Goal: Transaction & Acquisition: Purchase product/service

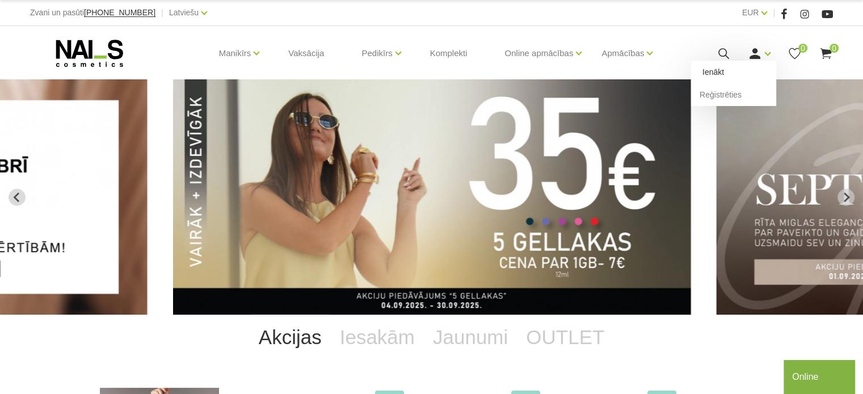
click at [720, 71] on link "Ienākt" at bounding box center [733, 72] width 85 height 23
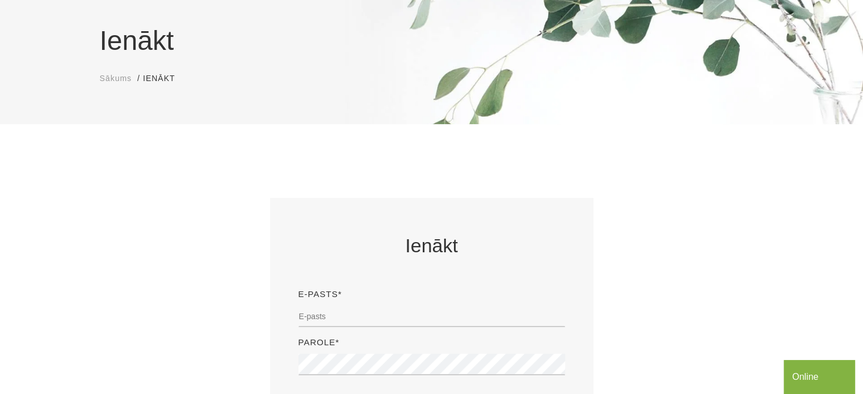
scroll to position [227, 0]
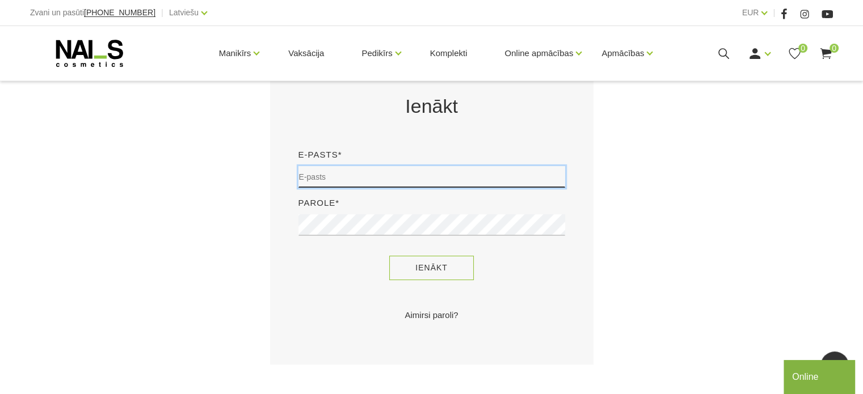
type input "strauta.valtere@gmail.com"
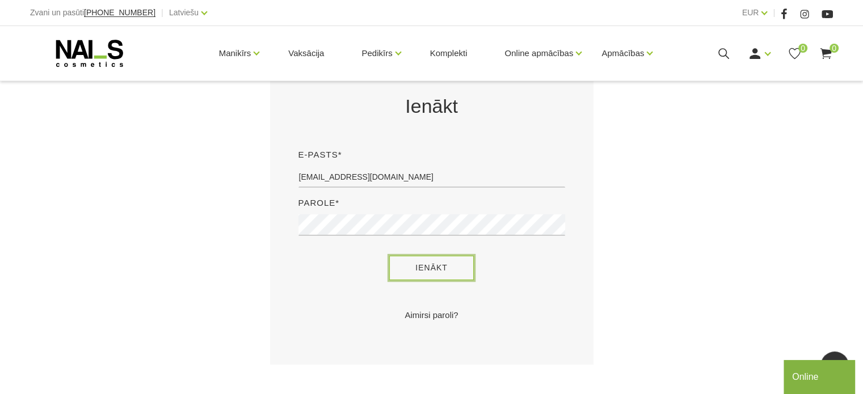
click at [430, 265] on button "Ienākt" at bounding box center [431, 268] width 85 height 24
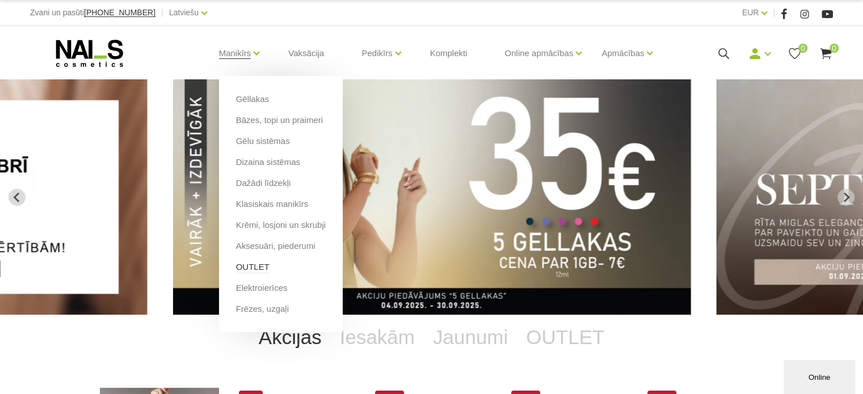
click at [254, 267] on link "OUTLET" at bounding box center [252, 267] width 33 height 12
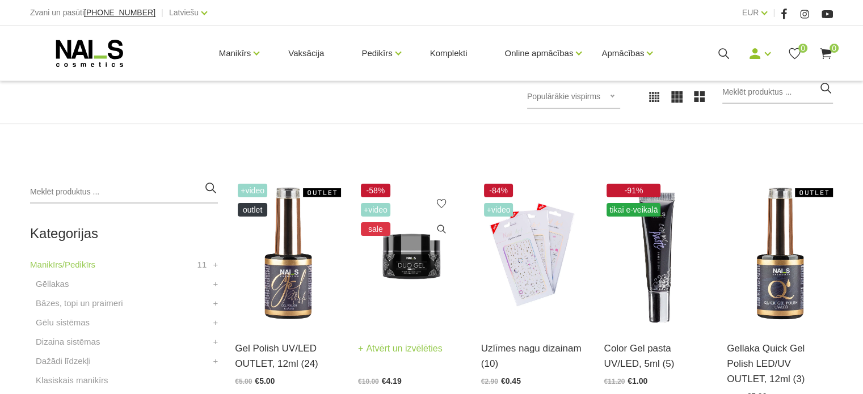
scroll to position [284, 0]
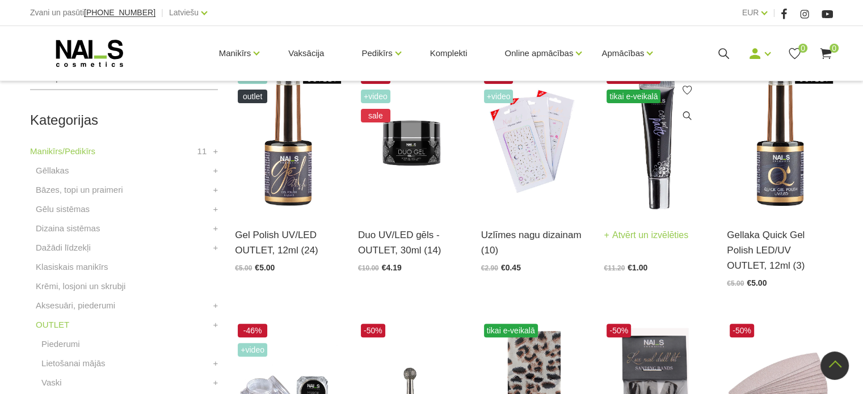
click at [661, 163] on img at bounding box center [656, 140] width 106 height 146
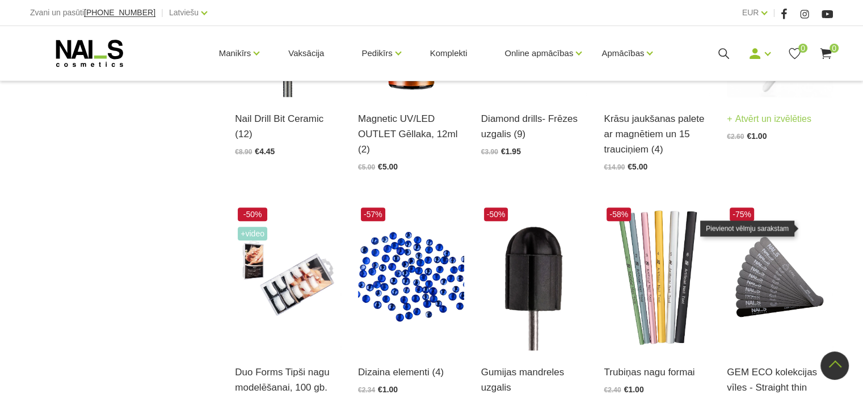
scroll to position [1021, 0]
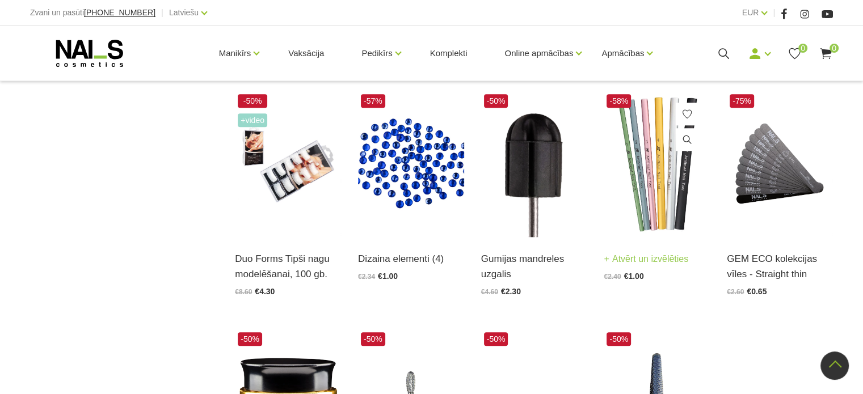
click at [660, 188] on img at bounding box center [656, 164] width 106 height 146
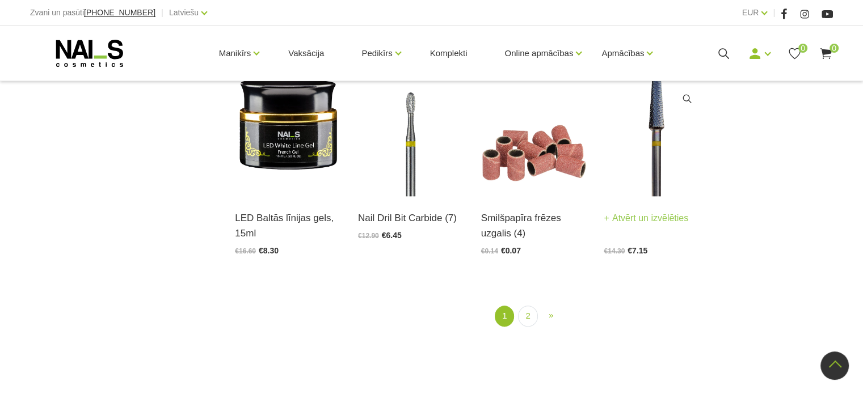
scroll to position [1361, 0]
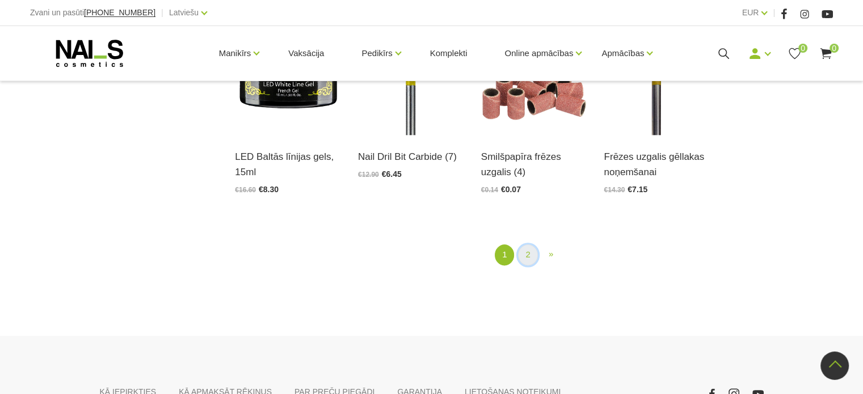
click at [529, 255] on link "2" at bounding box center [527, 254] width 19 height 21
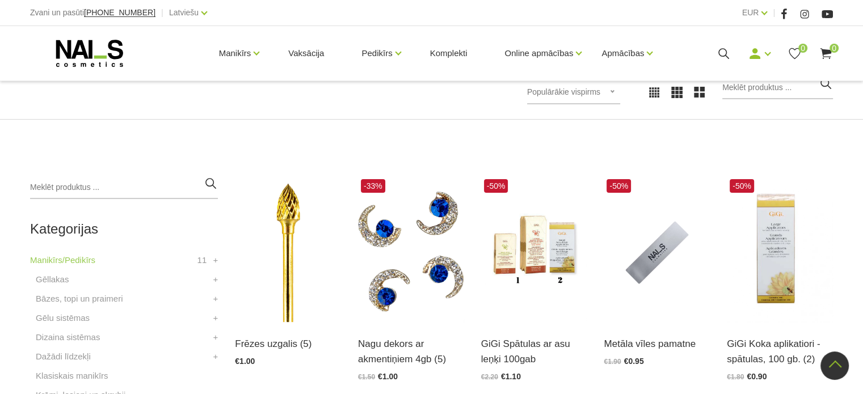
scroll to position [118, 0]
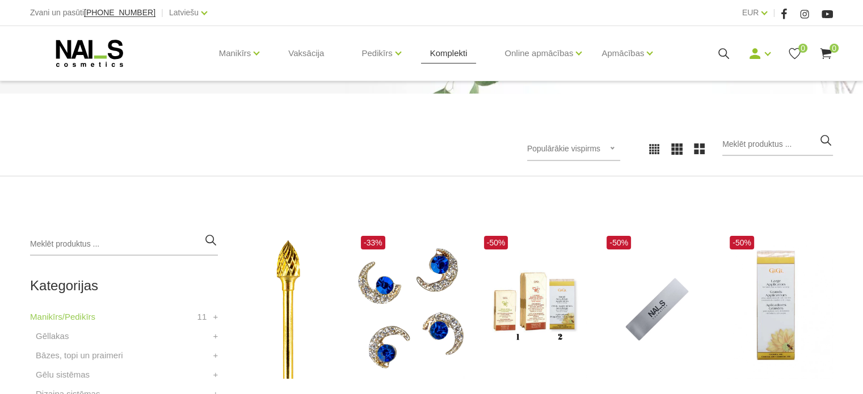
click at [454, 50] on link "Komplekti" at bounding box center [449, 53] width 56 height 54
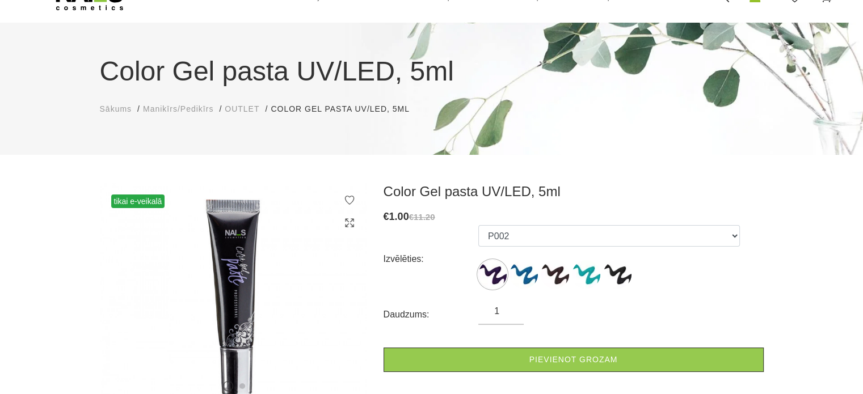
scroll to position [170, 0]
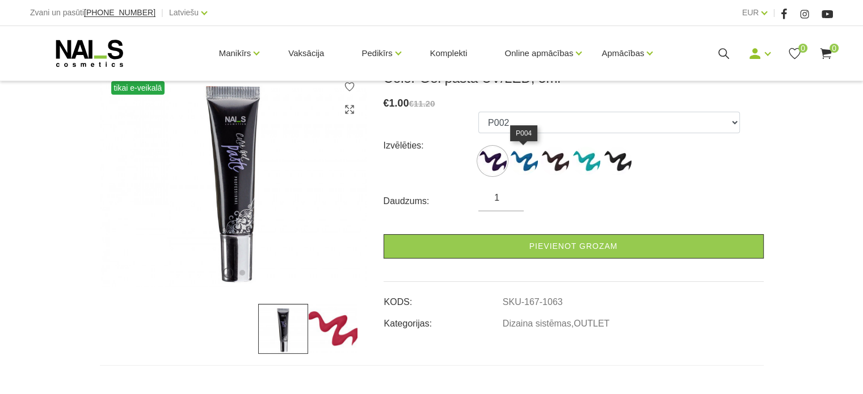
click at [529, 162] on img at bounding box center [523, 161] width 28 height 28
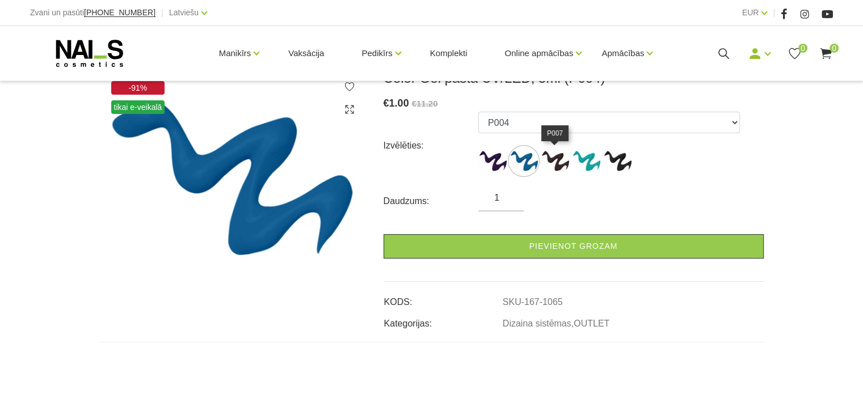
click at [559, 159] on img at bounding box center [555, 161] width 28 height 28
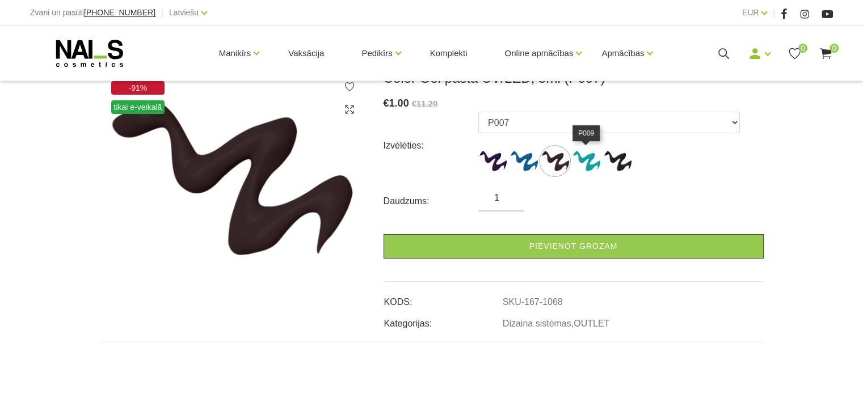
click at [594, 159] on img at bounding box center [586, 161] width 28 height 28
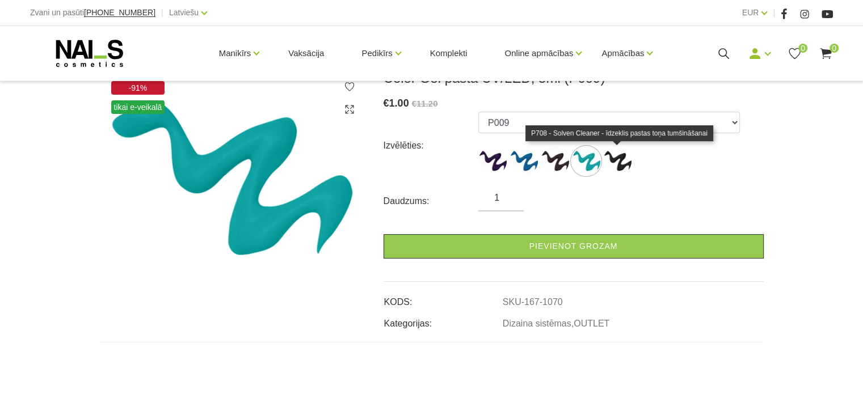
click at [619, 159] on img at bounding box center [617, 161] width 28 height 28
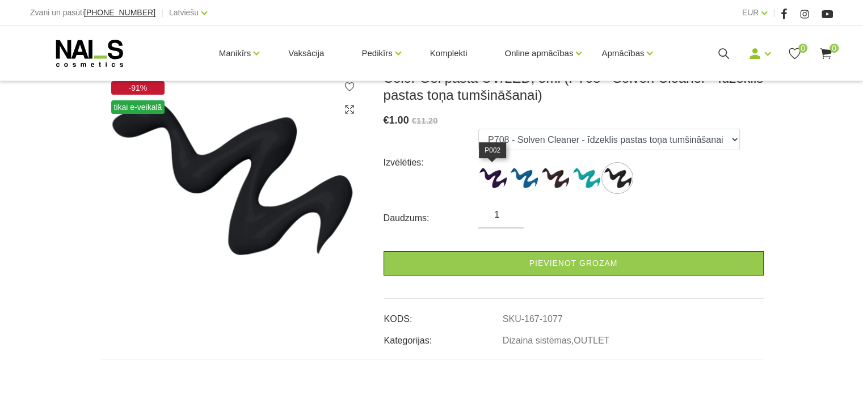
click at [490, 176] on img at bounding box center [492, 178] width 28 height 28
select select "1063"
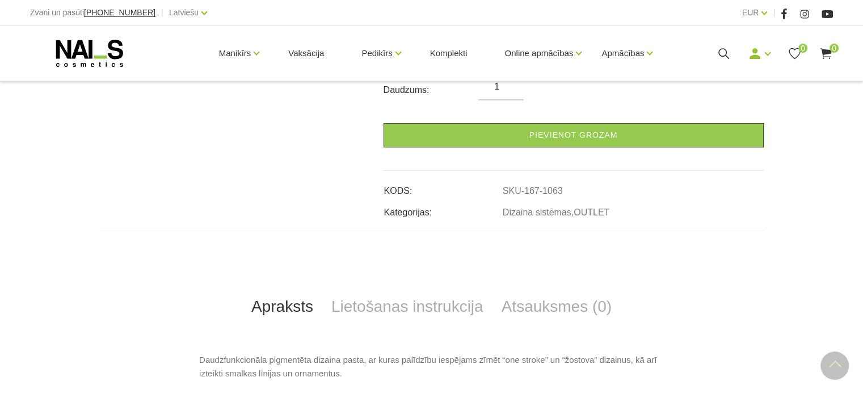
scroll to position [284, 0]
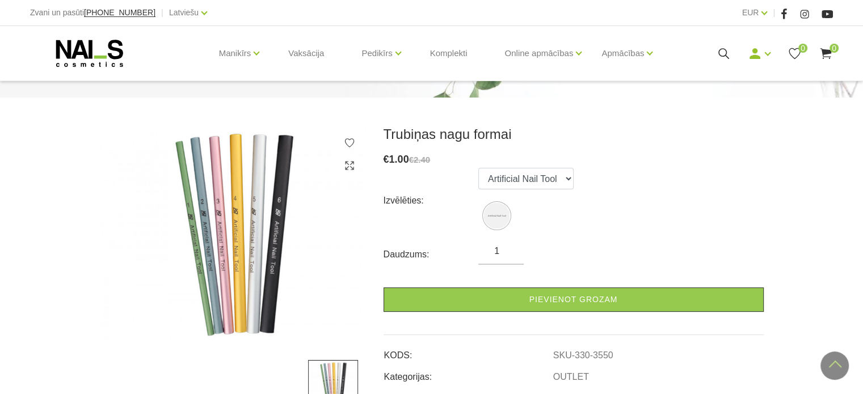
scroll to position [113, 0]
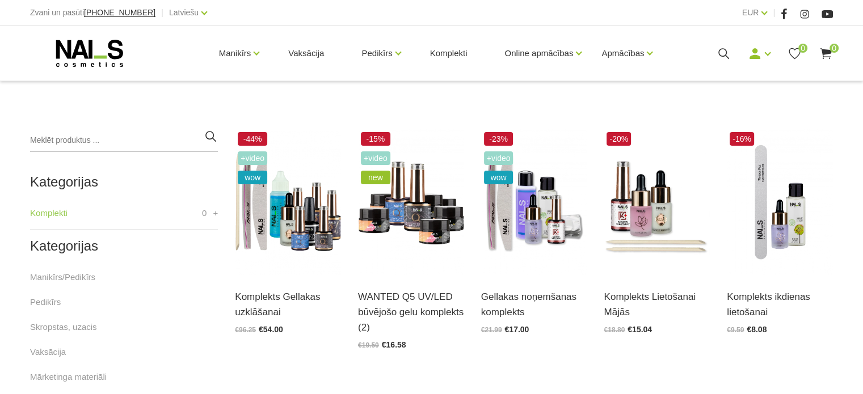
scroll to position [284, 0]
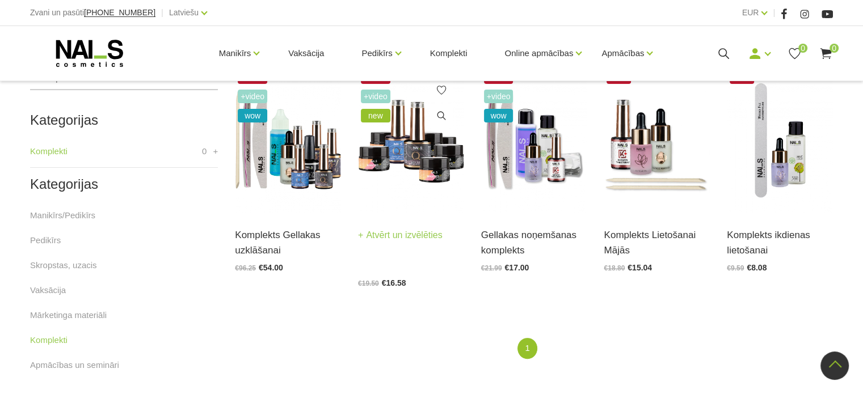
click at [429, 143] on img at bounding box center [411, 140] width 106 height 146
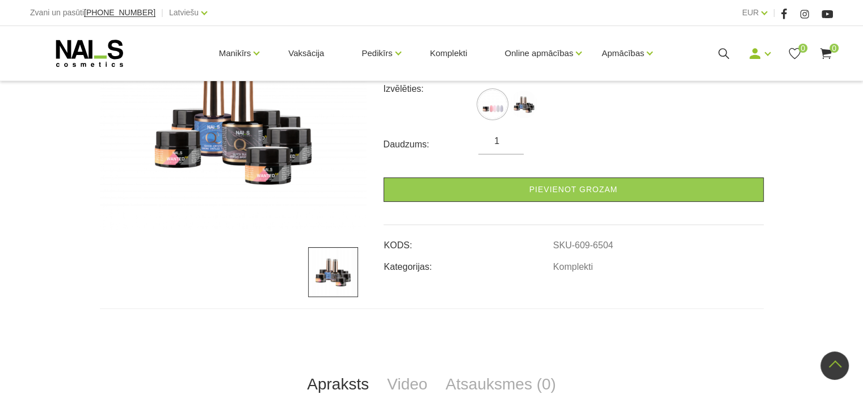
scroll to position [113, 0]
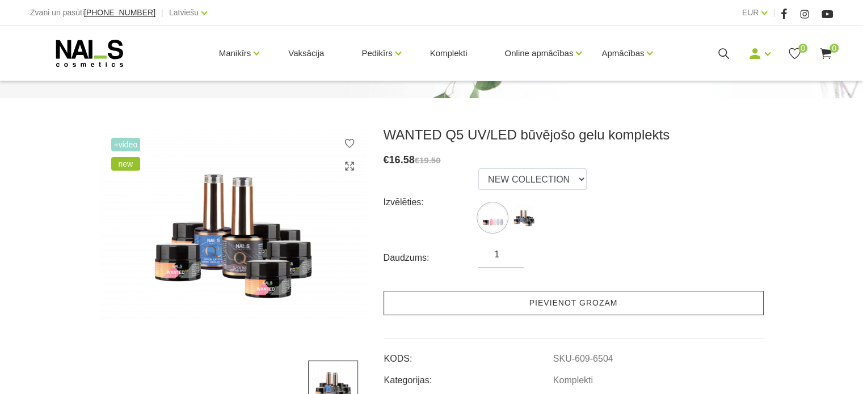
click at [479, 305] on link "Pievienot grozam" at bounding box center [573, 303] width 380 height 24
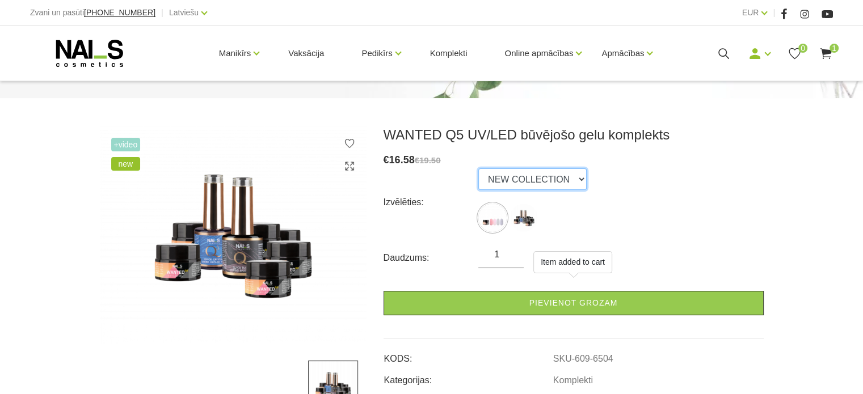
click at [573, 179] on select "NEW COLLECTION STARTER KIT" at bounding box center [532, 179] width 108 height 22
click at [478, 168] on select "NEW COLLECTION STARTER KIT" at bounding box center [532, 179] width 108 height 22
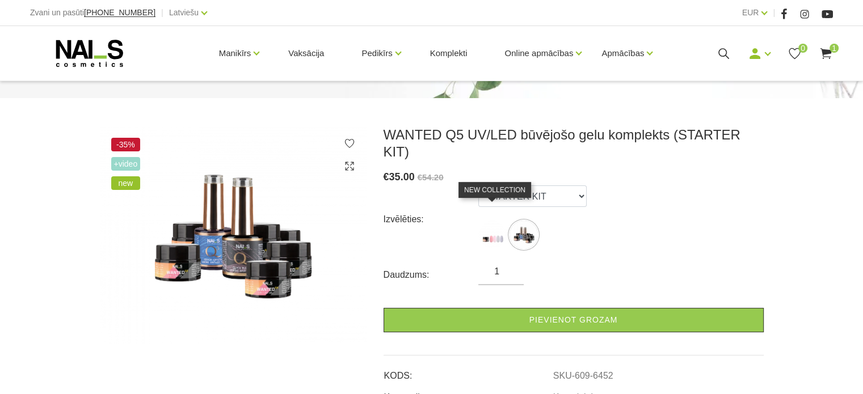
click at [491, 225] on img at bounding box center [492, 235] width 28 height 28
select select "6504"
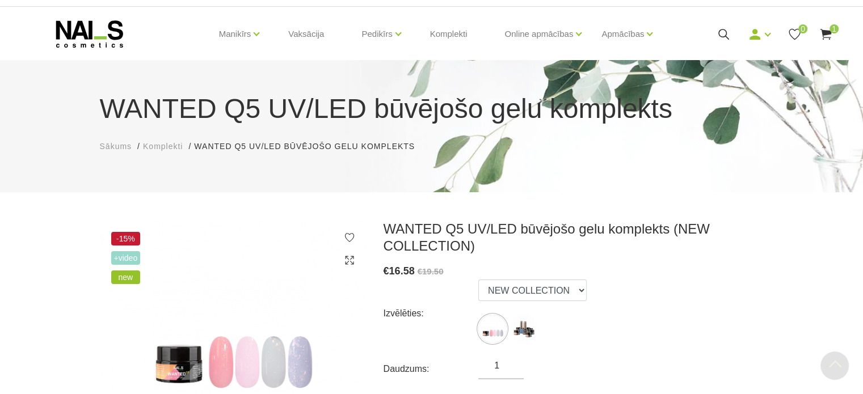
scroll to position [0, 0]
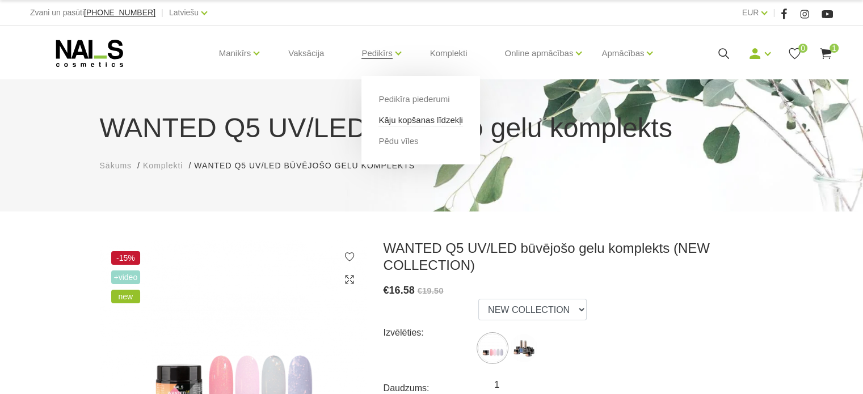
click at [408, 120] on link "Kāju kopšanas līdzekļi" at bounding box center [420, 120] width 84 height 12
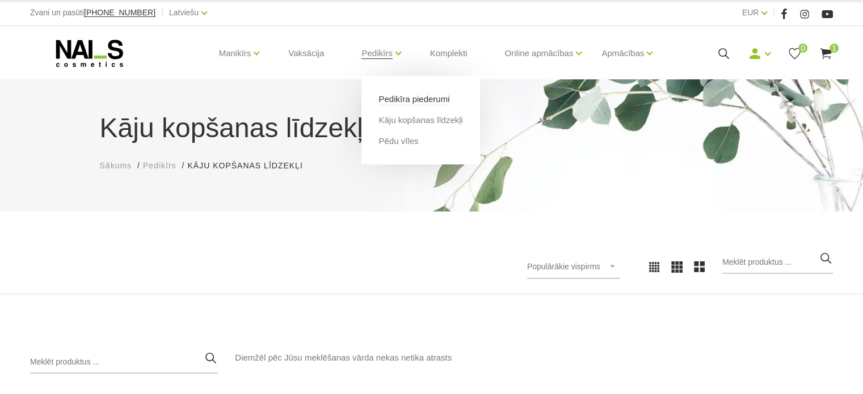
click at [388, 90] on ul "Pedikīra piederumi Kāju kopšanas līdzekļi Pēdu vīles" at bounding box center [420, 120] width 118 height 88
click at [388, 96] on link "Pedikīra piederumi" at bounding box center [413, 99] width 71 height 12
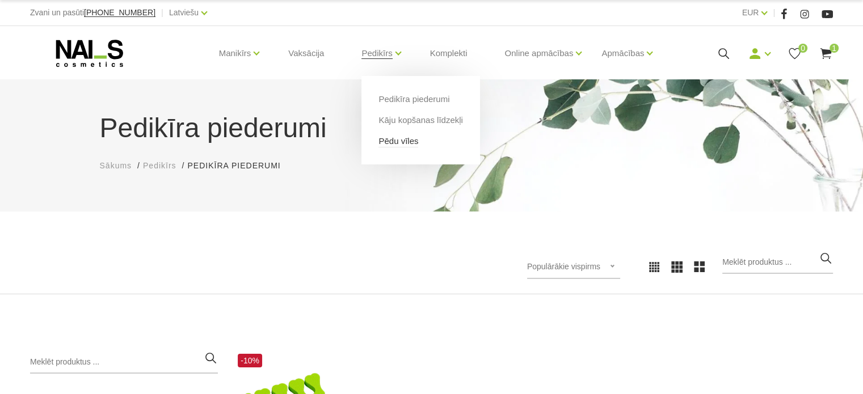
click at [386, 142] on link "Pēdu vīles" at bounding box center [398, 141] width 40 height 12
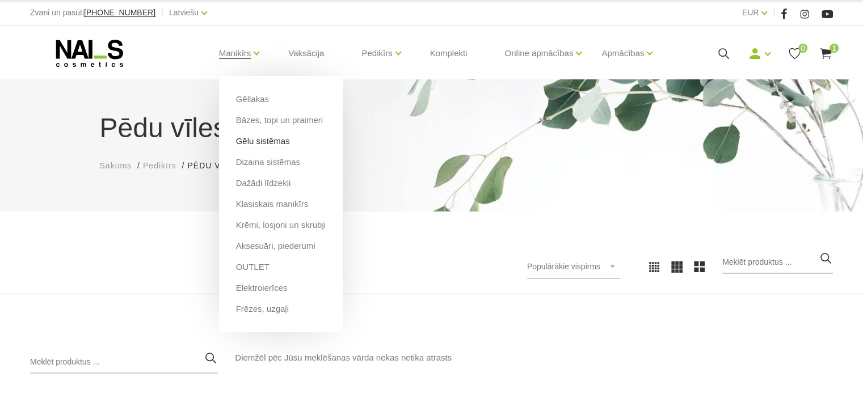
click at [265, 140] on link "Gēlu sistēmas" at bounding box center [263, 141] width 54 height 12
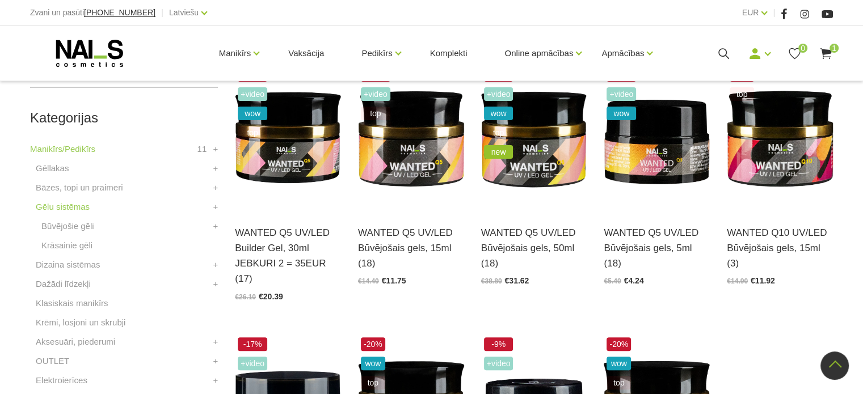
scroll to position [284, 0]
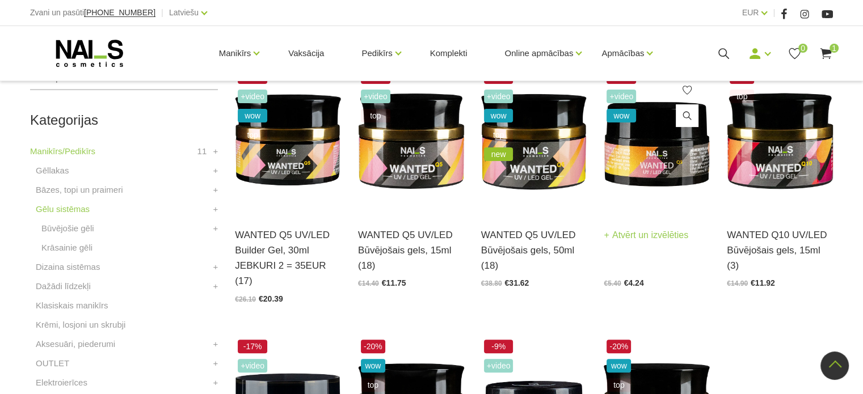
click at [693, 172] on img at bounding box center [656, 140] width 106 height 146
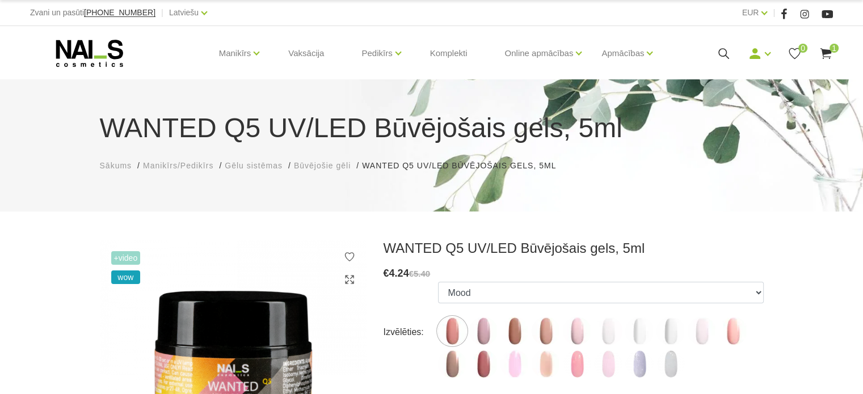
click at [826, 52] on use at bounding box center [825, 53] width 11 height 11
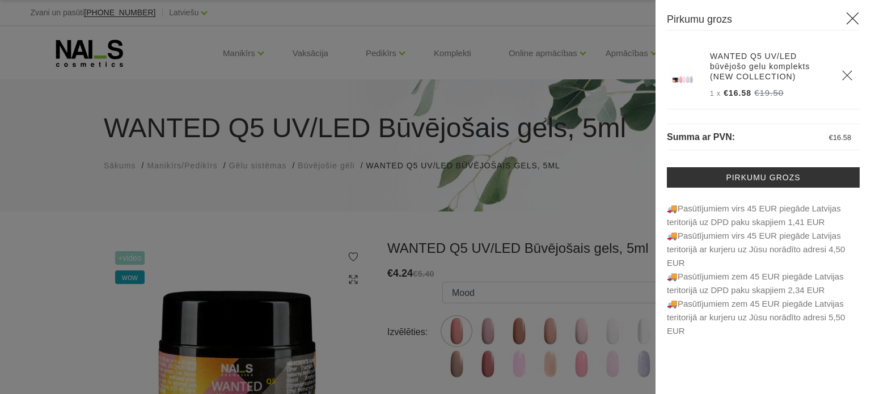
click at [757, 67] on link "WANTED Q5 UV/LED būvējošo gelu komplekts (NEW COLLECTION)" at bounding box center [769, 66] width 118 height 31
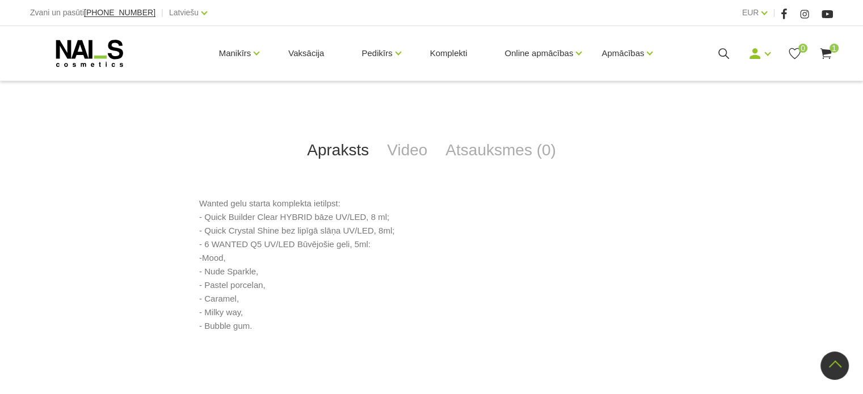
scroll to position [510, 0]
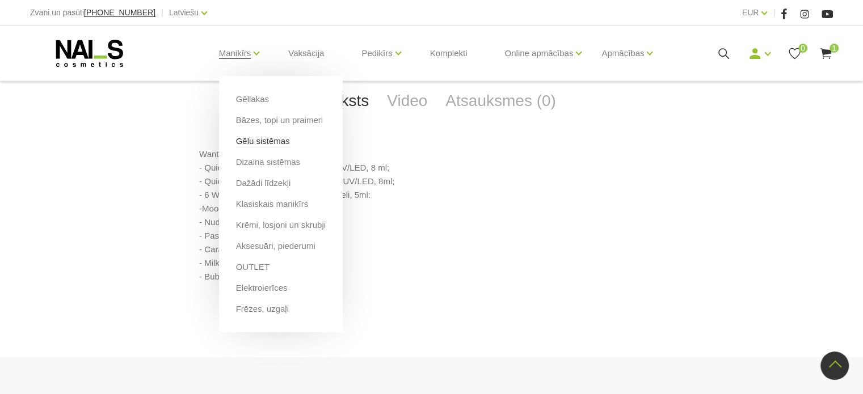
click at [244, 143] on link "Gēlu sistēmas" at bounding box center [263, 141] width 54 height 12
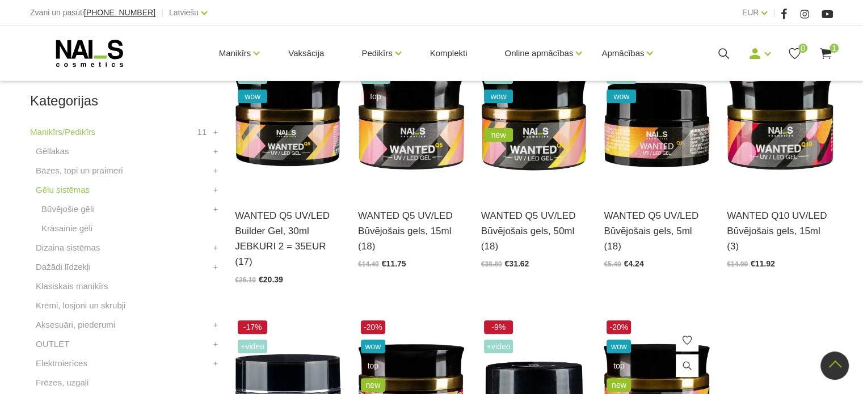
scroll to position [284, 0]
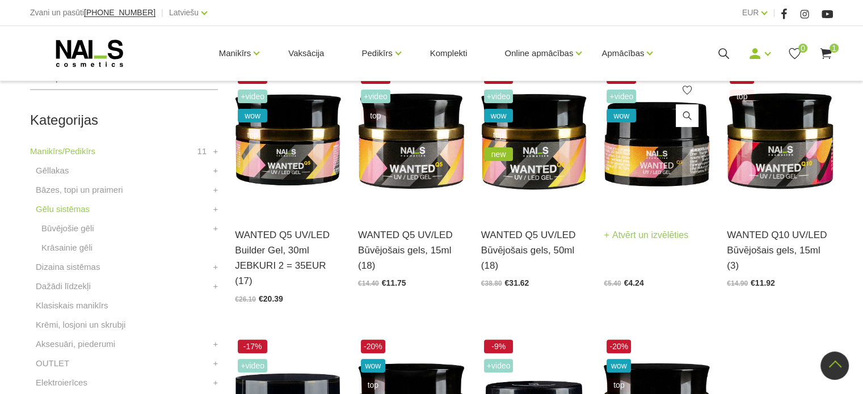
click at [654, 149] on img at bounding box center [656, 140] width 106 height 146
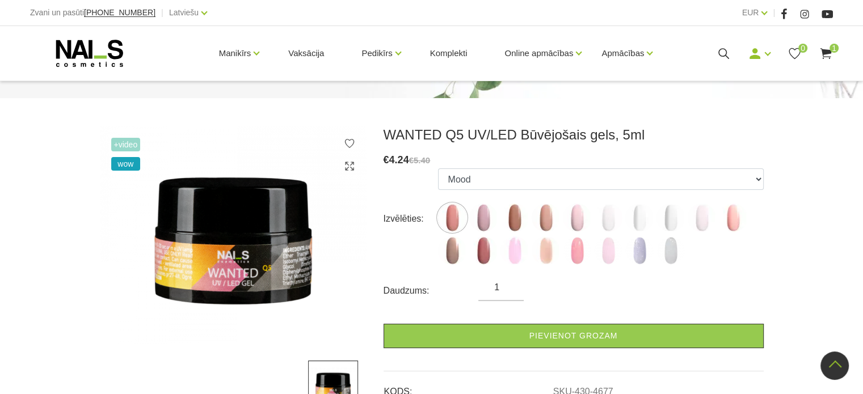
scroll to position [113, 0]
click at [546, 226] on img at bounding box center [545, 218] width 28 height 28
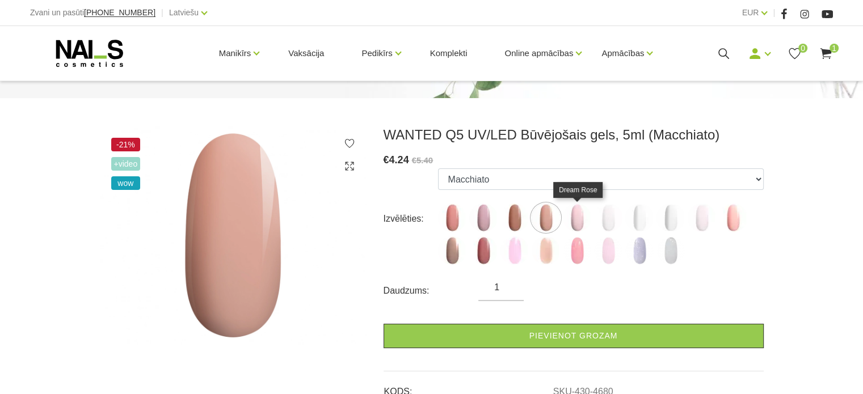
click at [576, 223] on img at bounding box center [577, 218] width 28 height 28
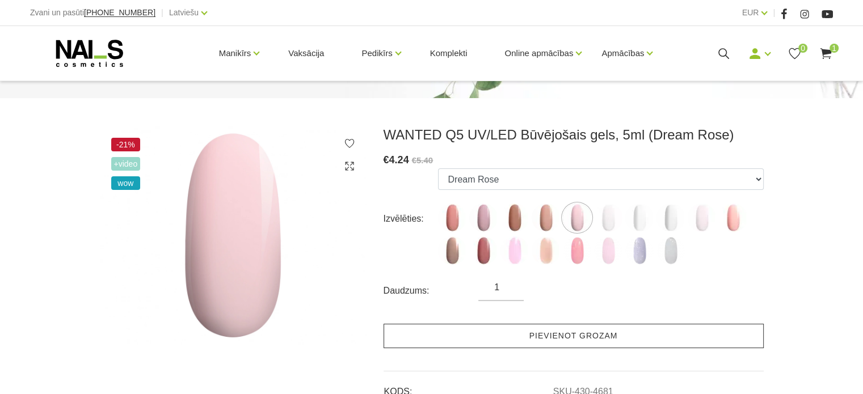
click at [556, 334] on link "Pievienot grozam" at bounding box center [573, 336] width 380 height 24
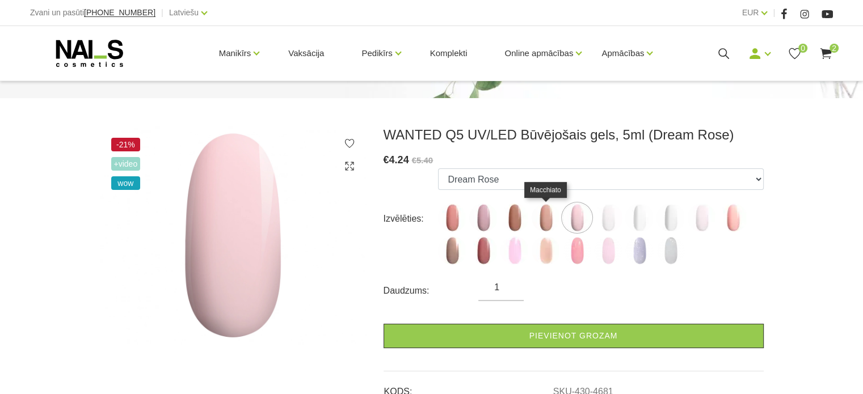
click at [546, 225] on img at bounding box center [545, 218] width 28 height 28
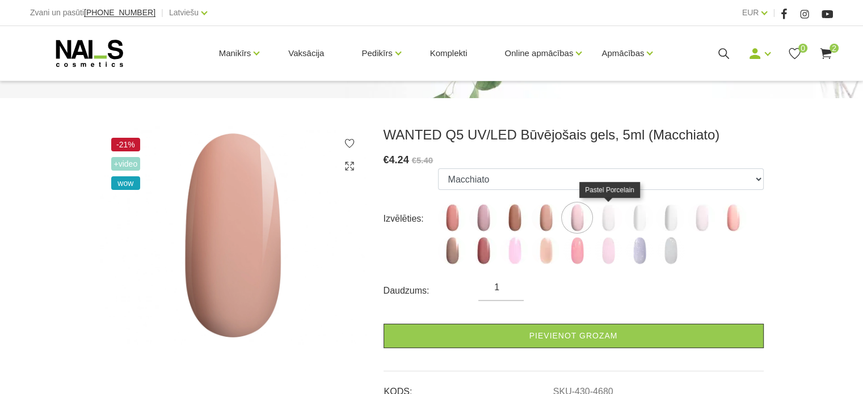
click at [610, 224] on img at bounding box center [608, 218] width 28 height 28
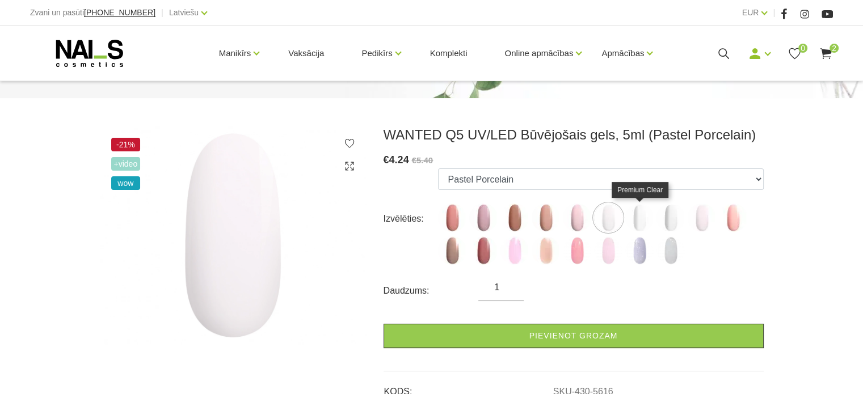
click at [635, 222] on img at bounding box center [639, 218] width 28 height 28
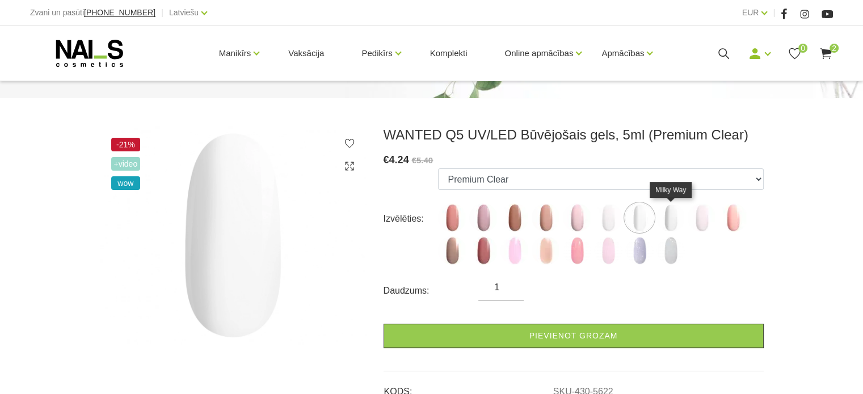
click at [668, 222] on img at bounding box center [670, 218] width 28 height 28
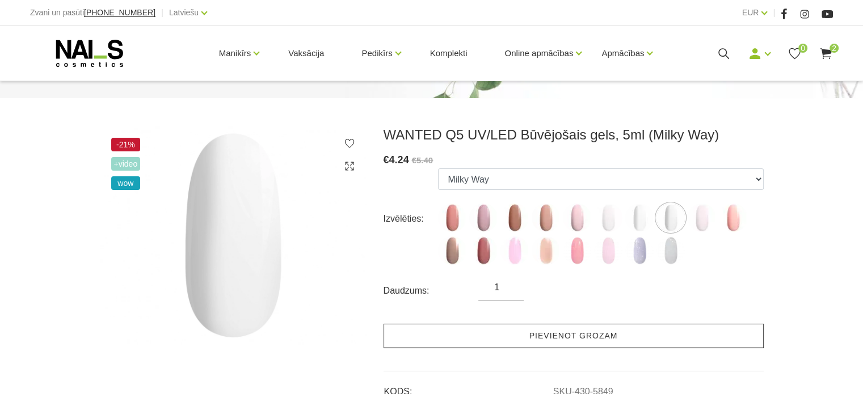
click at [608, 339] on link "Pievienot grozam" at bounding box center [573, 336] width 380 height 24
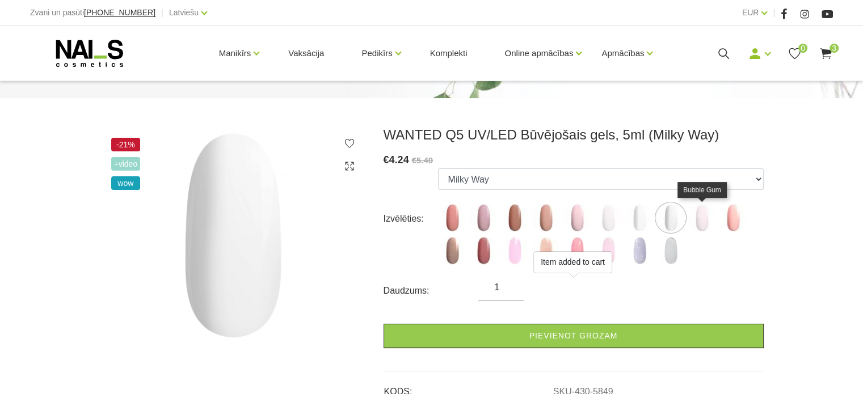
click at [703, 224] on img at bounding box center [701, 218] width 28 height 28
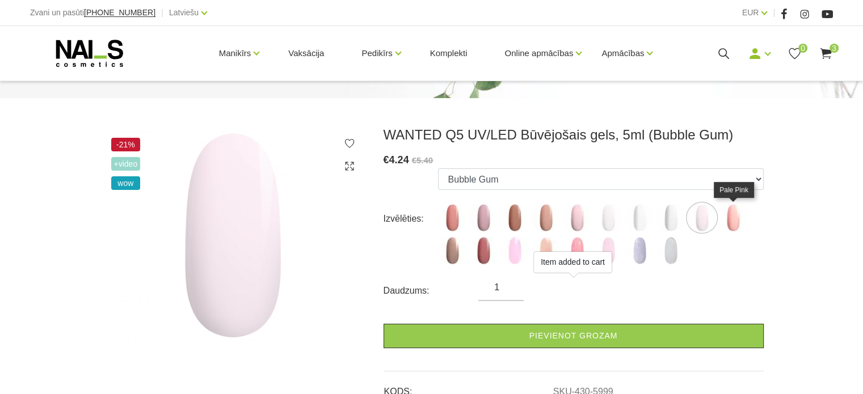
click at [726, 226] on img at bounding box center [733, 218] width 28 height 28
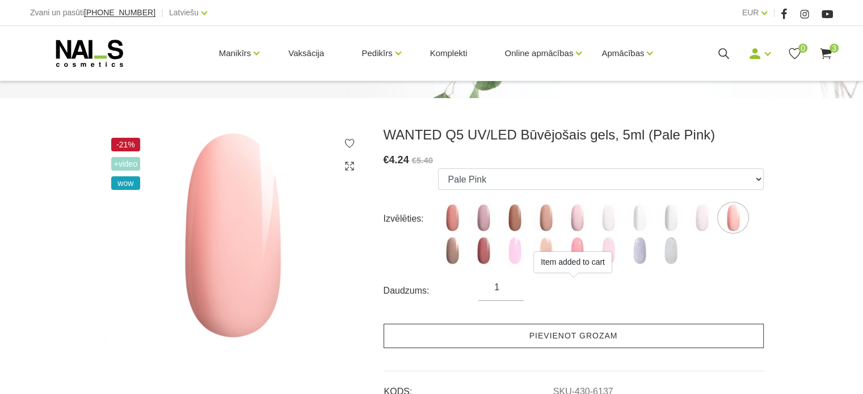
click at [627, 340] on link "Pievienot grozam" at bounding box center [573, 336] width 380 height 24
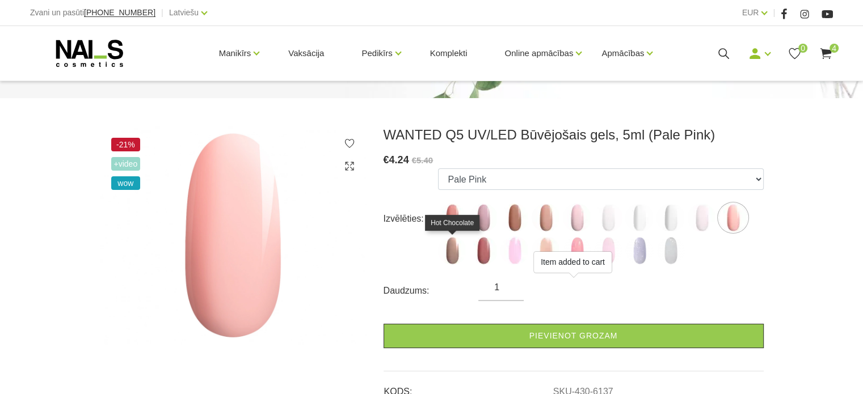
click at [451, 256] on img at bounding box center [452, 251] width 28 height 28
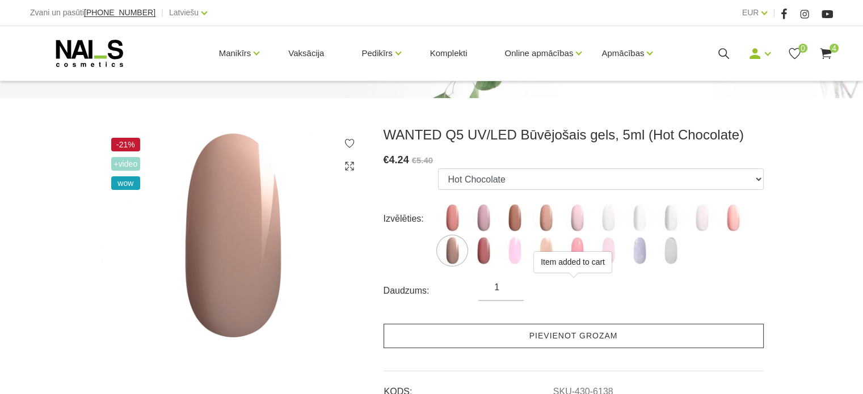
click at [506, 328] on link "Pievienot grozam" at bounding box center [573, 336] width 380 height 24
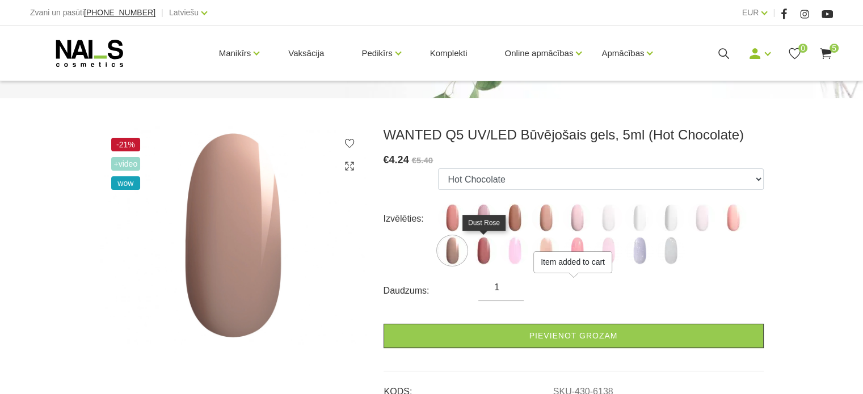
click at [486, 256] on img at bounding box center [483, 251] width 28 height 28
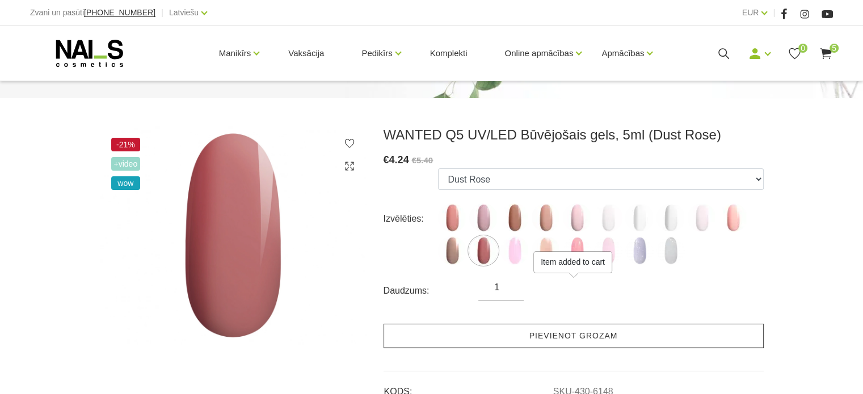
click at [512, 331] on link "Pievienot grozam" at bounding box center [573, 336] width 380 height 24
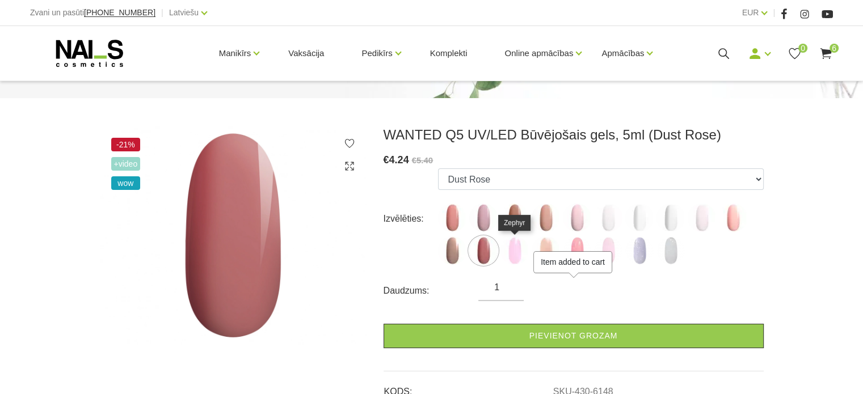
click at [520, 258] on img at bounding box center [514, 251] width 28 height 28
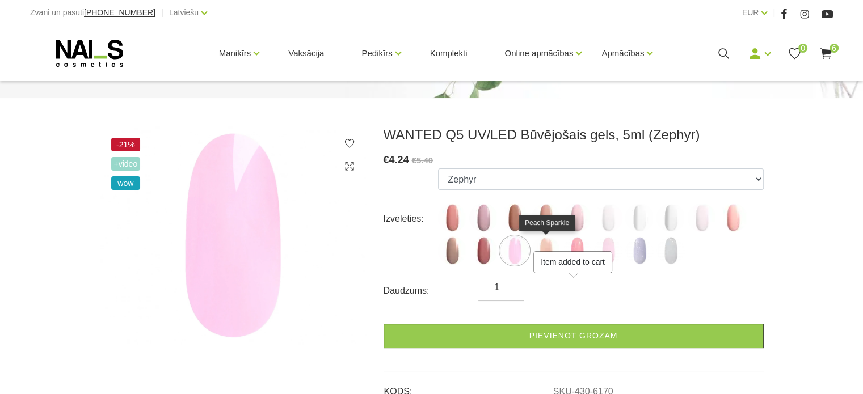
click at [543, 248] on img at bounding box center [545, 251] width 28 height 28
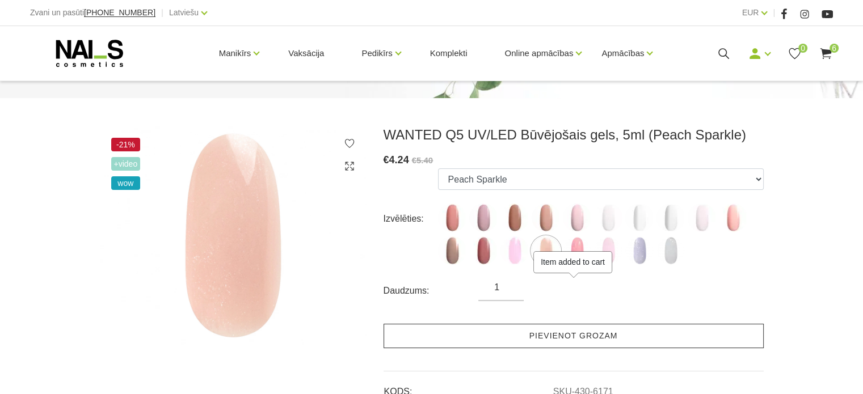
click at [547, 339] on link "Pievienot grozam" at bounding box center [573, 336] width 380 height 24
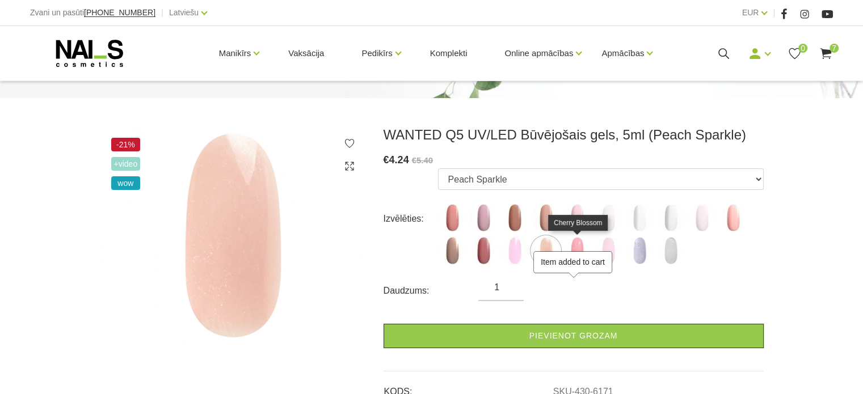
click at [582, 246] on img at bounding box center [577, 251] width 28 height 28
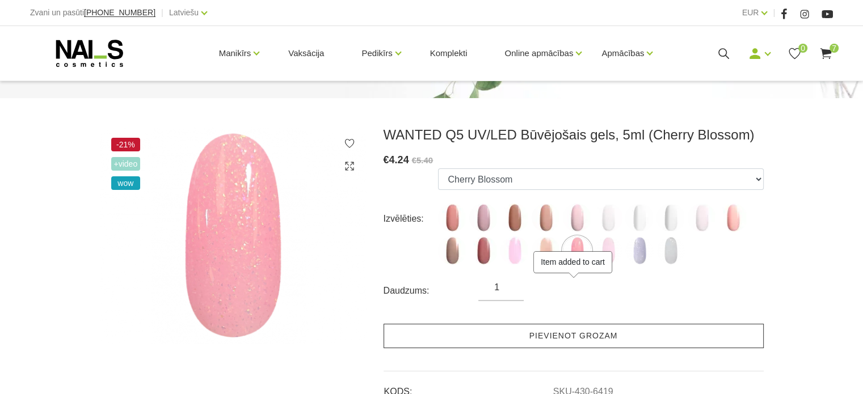
click at [577, 328] on link "Pievienot grozam" at bounding box center [573, 336] width 380 height 24
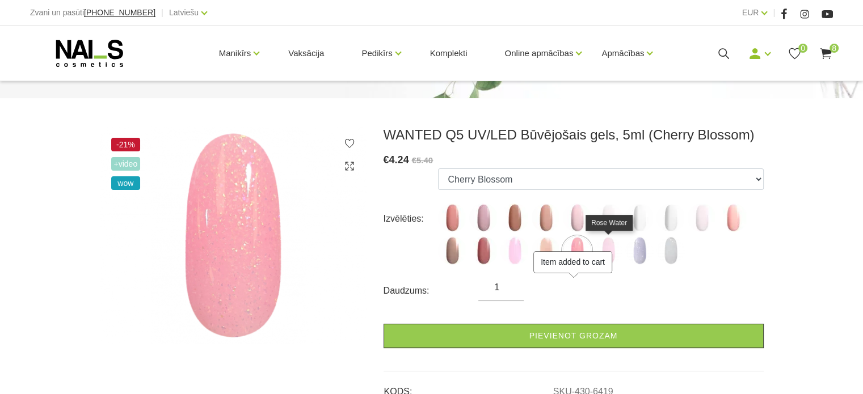
click at [601, 240] on img at bounding box center [608, 251] width 28 height 28
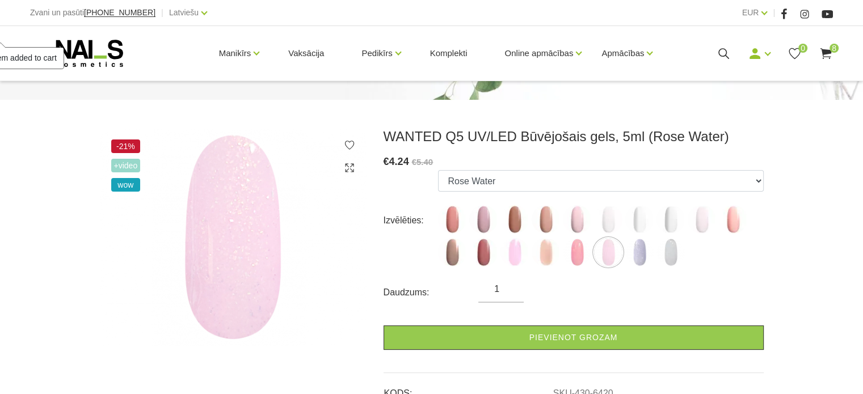
scroll to position [57, 0]
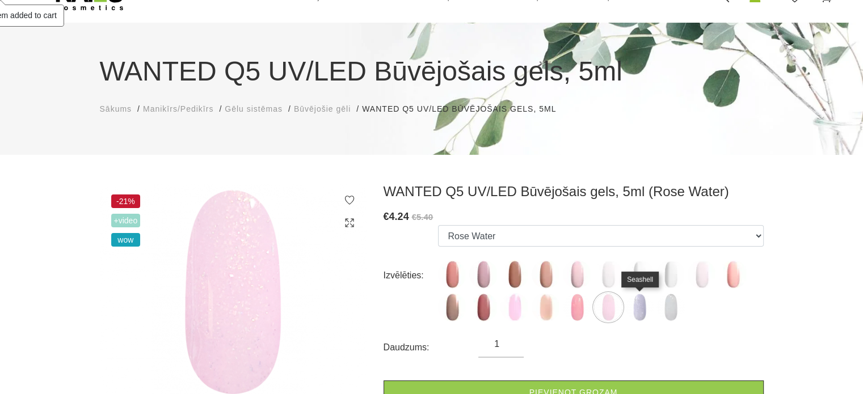
click at [647, 301] on img at bounding box center [639, 307] width 28 height 28
select select "6421"
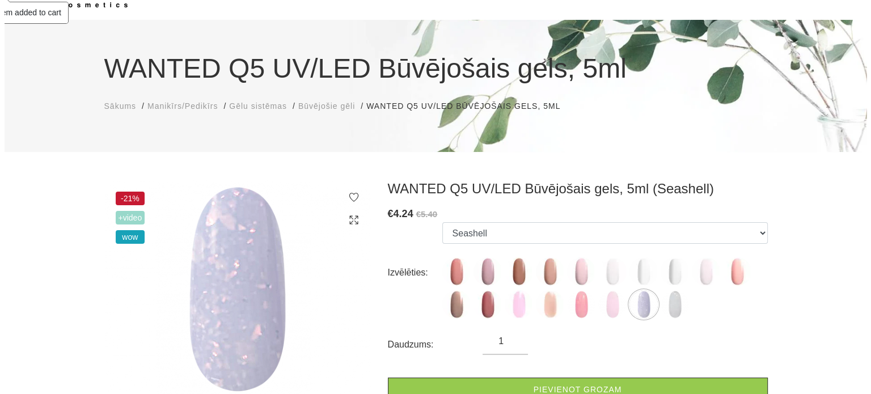
scroll to position [113, 0]
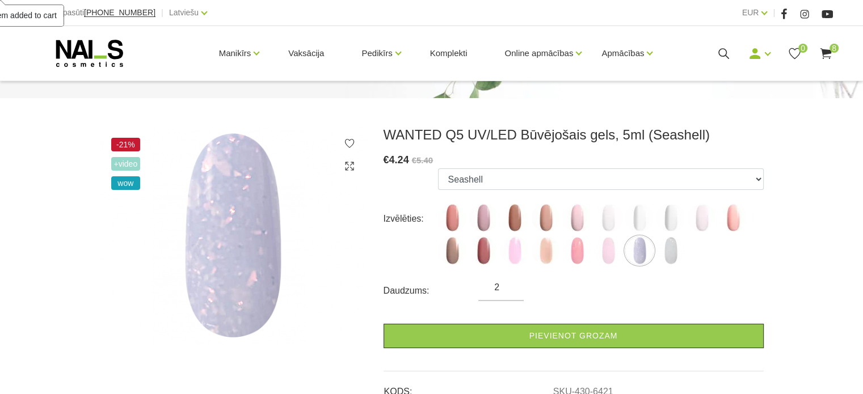
type input "2"
click at [510, 285] on input "2" at bounding box center [500, 288] width 45 height 14
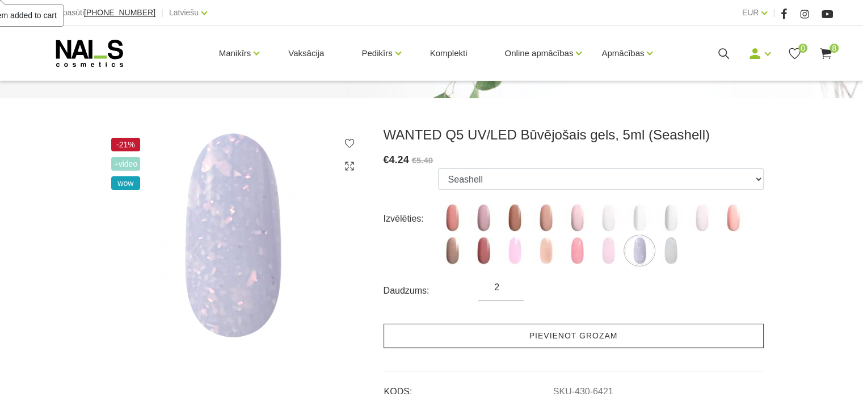
click at [514, 327] on link "Pievienot grozam" at bounding box center [573, 336] width 380 height 24
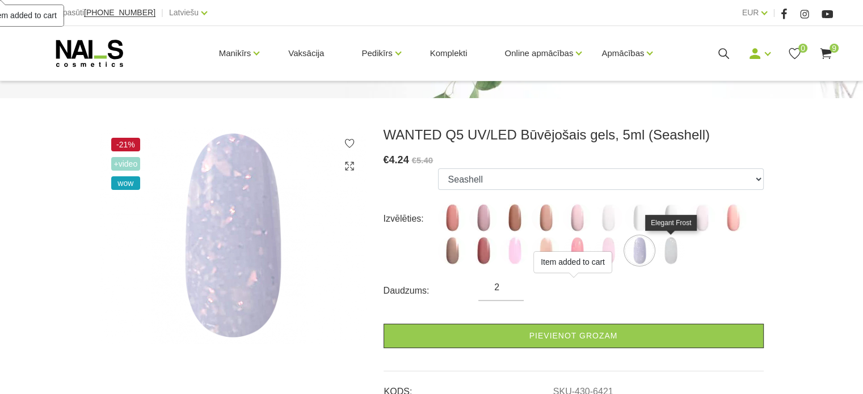
click at [672, 248] on img at bounding box center [670, 251] width 28 height 28
select select "6422"
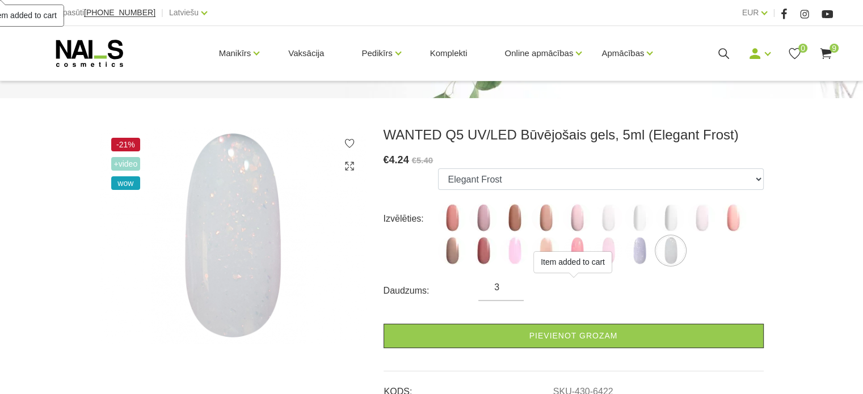
type input "3"
click at [510, 284] on input "3" at bounding box center [500, 288] width 45 height 14
click at [513, 294] on div "3" at bounding box center [500, 291] width 45 height 20
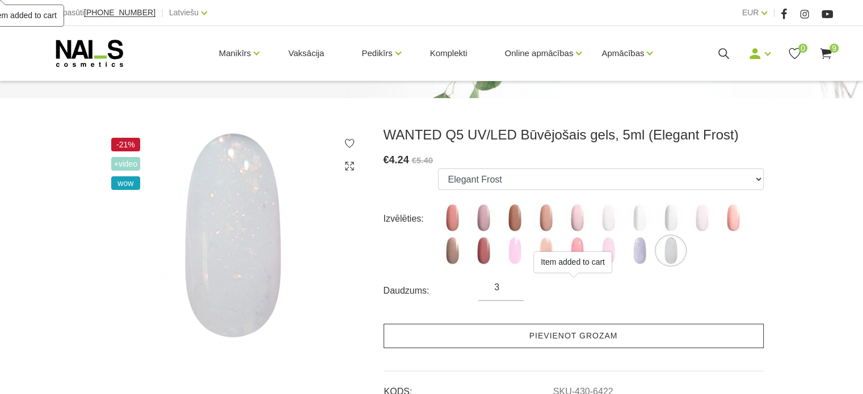
click at [524, 331] on link "Pievienot grozam" at bounding box center [573, 336] width 380 height 24
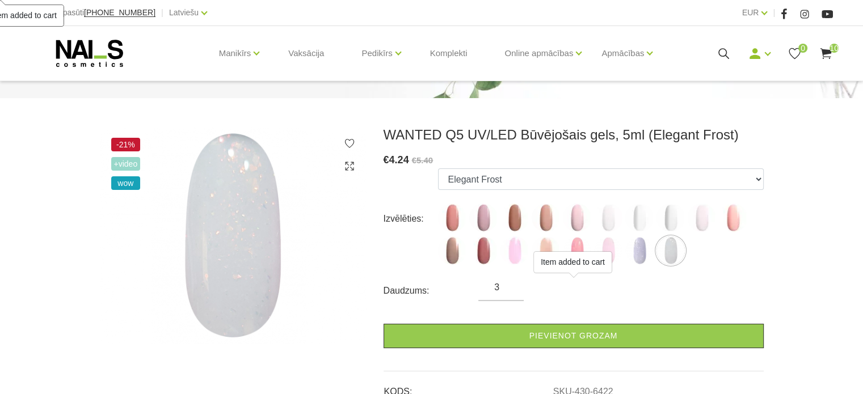
click at [822, 52] on use at bounding box center [825, 53] width 11 height 11
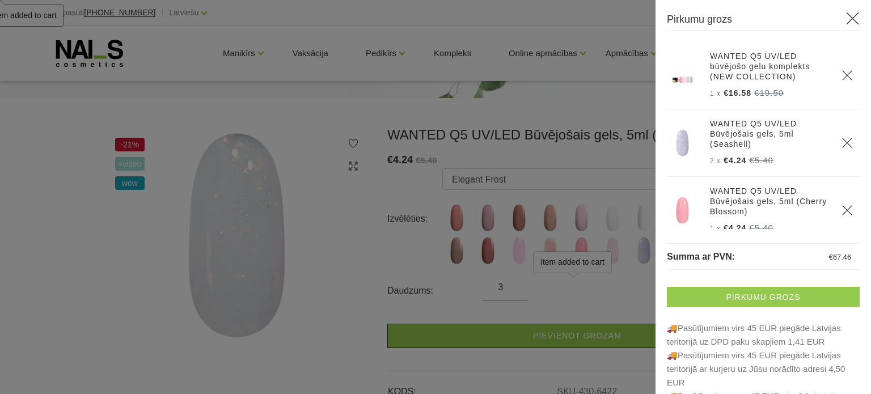
click at [799, 288] on link "Pirkumu grozs" at bounding box center [763, 297] width 193 height 20
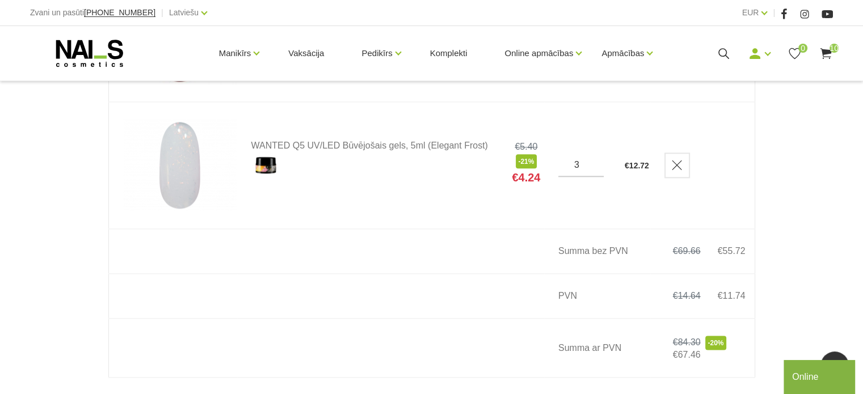
scroll to position [1248, 0]
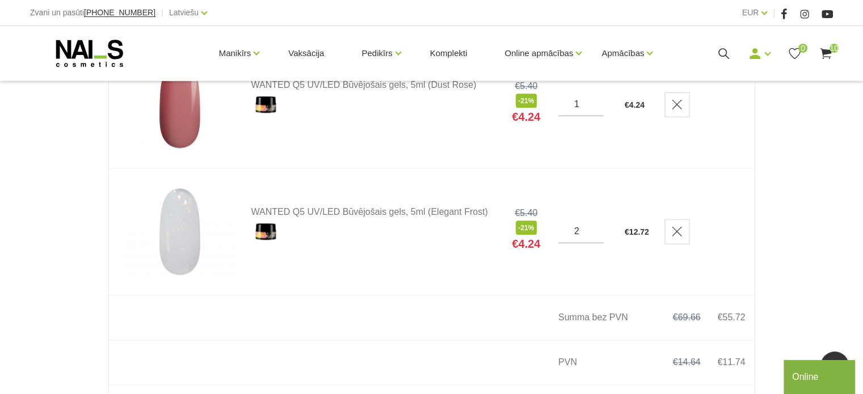
type input "2"
click at [597, 231] on input "2" at bounding box center [580, 231] width 45 height 10
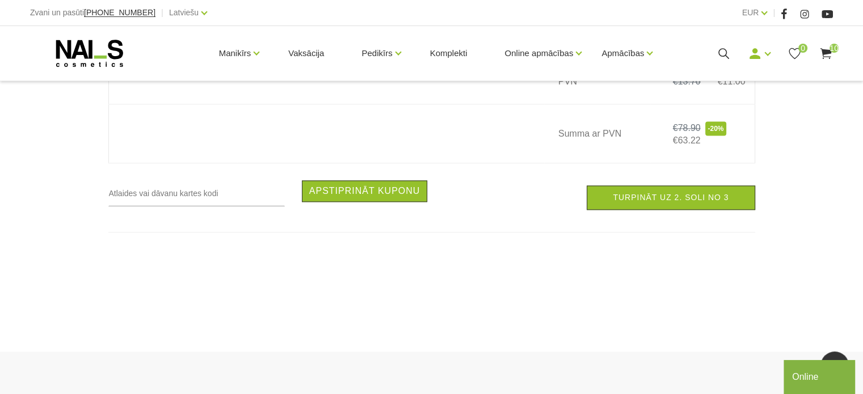
scroll to position [1475, 0]
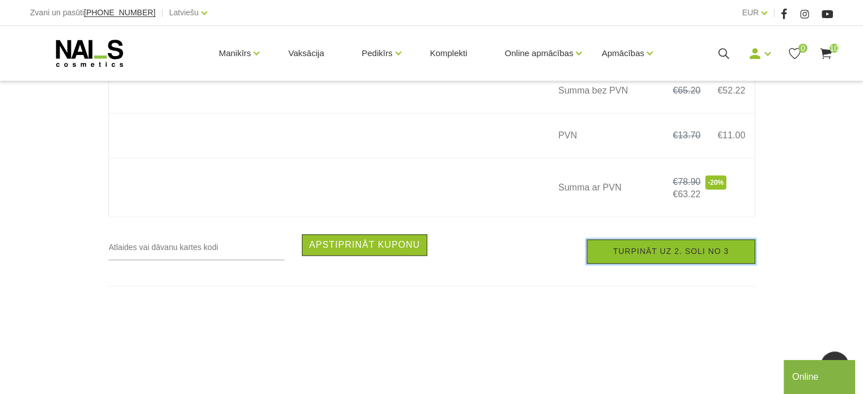
click at [724, 256] on link "Turpināt uz 2. soli no 3" at bounding box center [670, 251] width 168 height 24
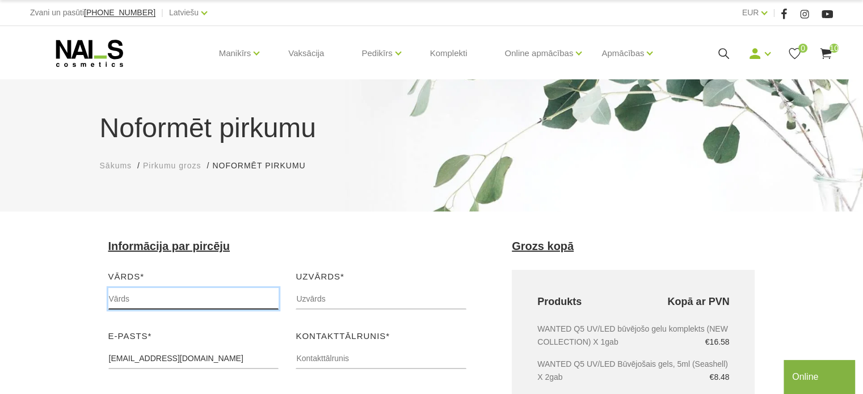
click at [224, 301] on input "text" at bounding box center [193, 299] width 171 height 22
type input "Inese"
type input "Strauta-Valtere"
type input "20100059"
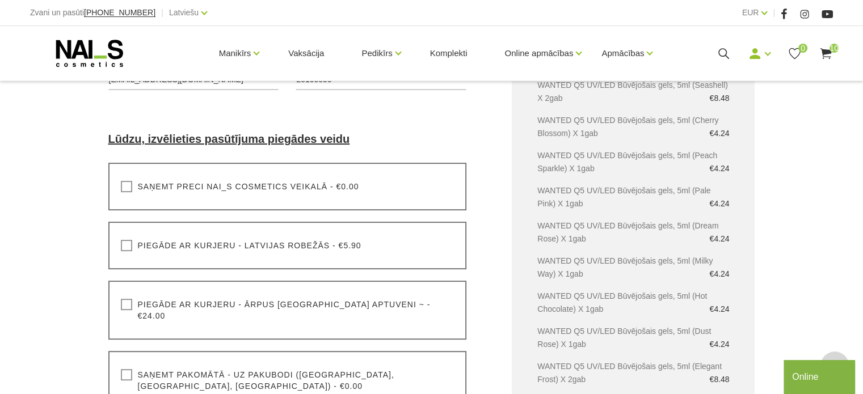
scroll to position [284, 0]
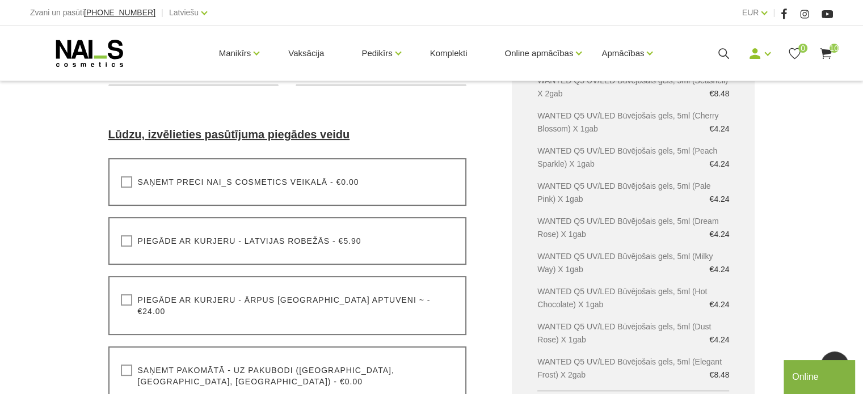
click at [124, 365] on label "Saņemt pakomātā - uz pakubodi ([GEOGRAPHIC_DATA], [GEOGRAPHIC_DATA], [GEOGRAPHI…" at bounding box center [288, 376] width 334 height 23
click at [0, 0] on input "Saņemt pakomātā - uz pakubodi ([GEOGRAPHIC_DATA], [GEOGRAPHIC_DATA], [GEOGRAPHI…" at bounding box center [0, 0] width 0 height 0
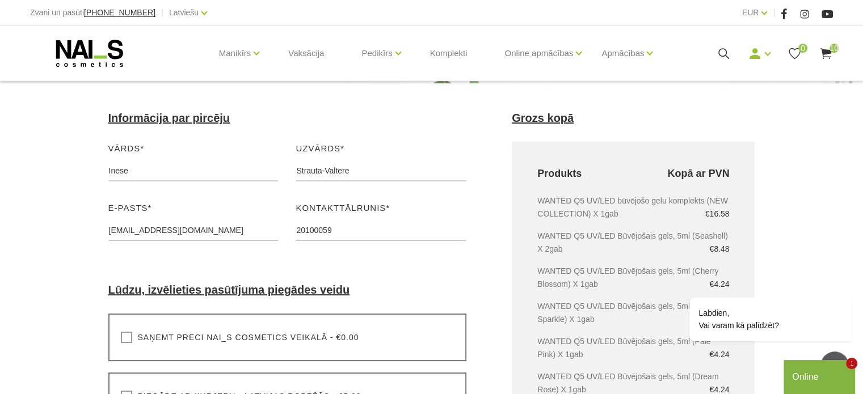
scroll to position [0, 0]
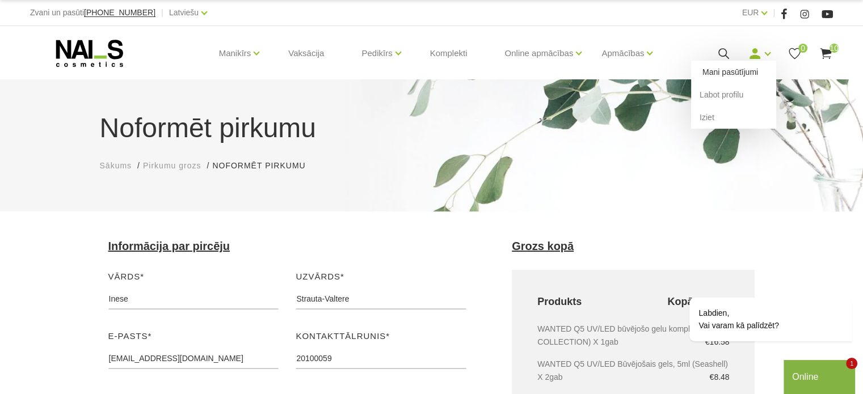
click at [749, 70] on link "Mani pasūtījumi" at bounding box center [733, 72] width 85 height 23
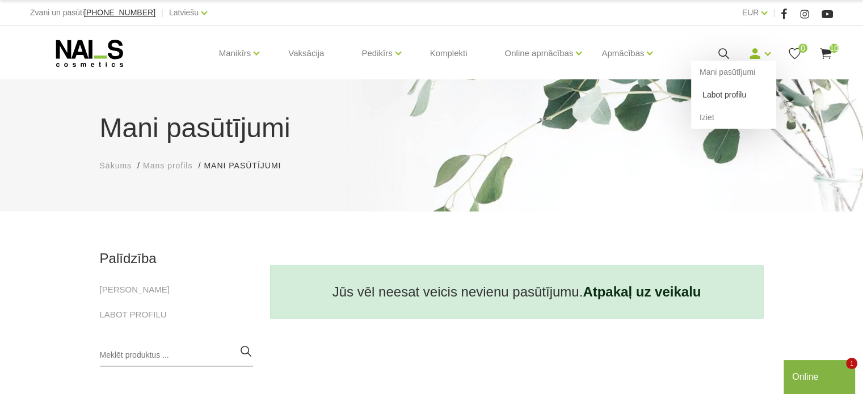
click at [740, 91] on link "Labot profilu" at bounding box center [733, 94] width 85 height 23
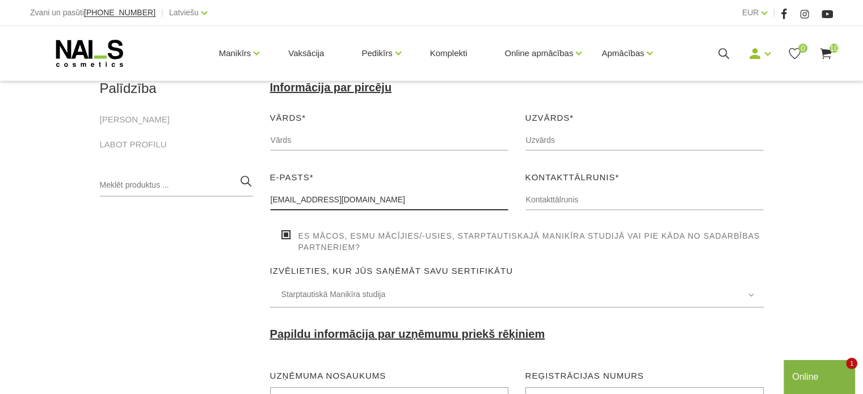
scroll to position [113, 0]
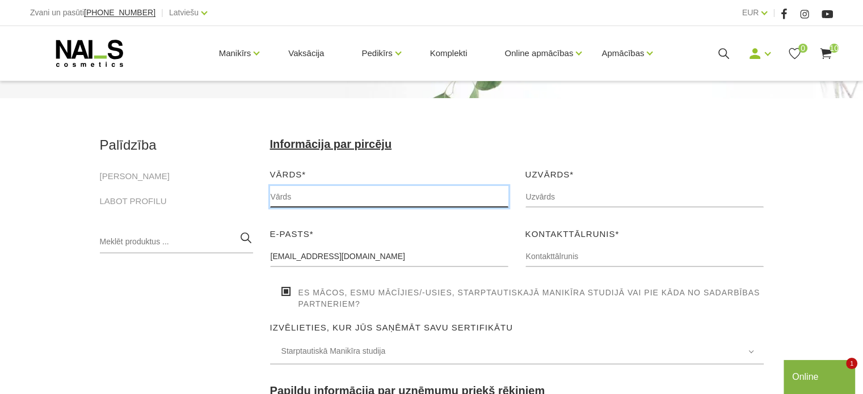
click at [352, 193] on input "text" at bounding box center [389, 197] width 238 height 22
type input "Inese"
type input "Strauta-Valtere"
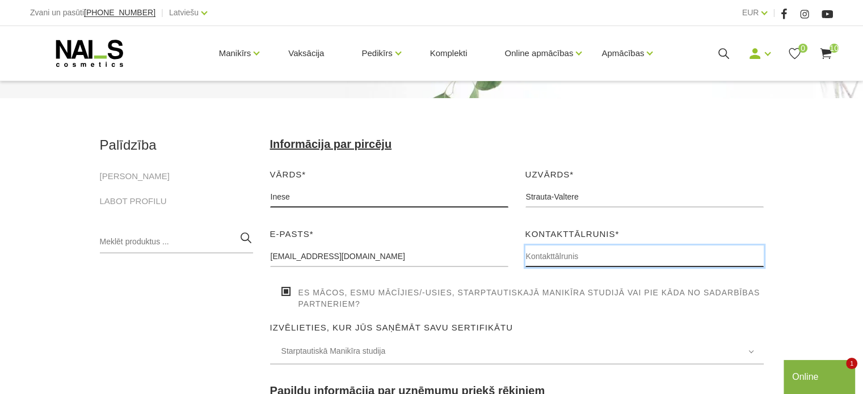
type input "20100059"
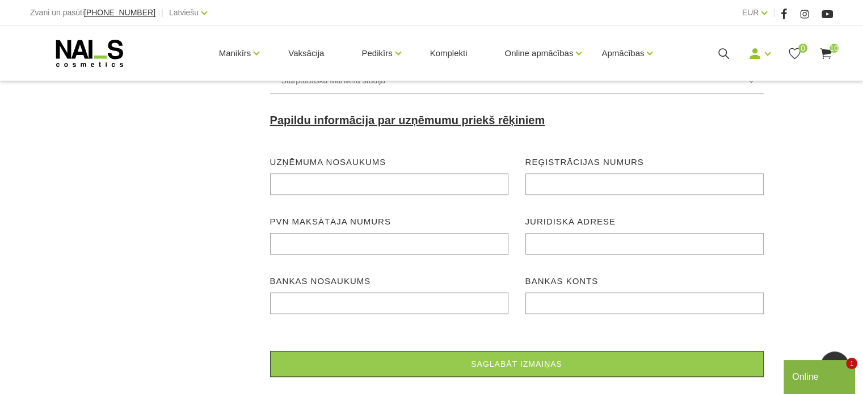
scroll to position [454, 0]
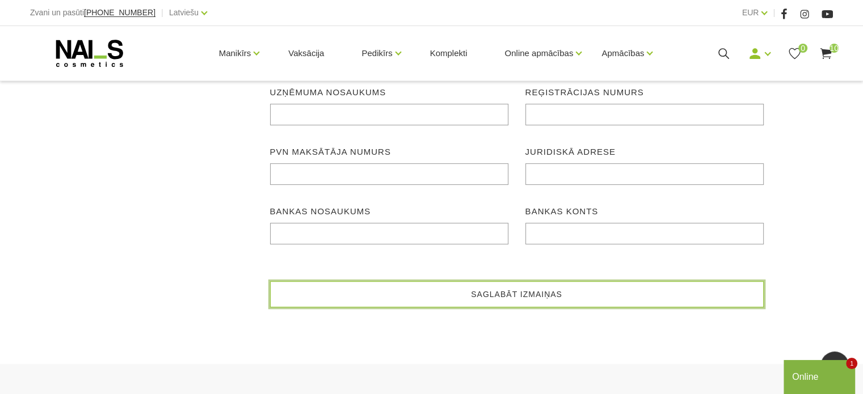
click at [446, 296] on button "Saglabāt izmaiņas" at bounding box center [516, 294] width 493 height 26
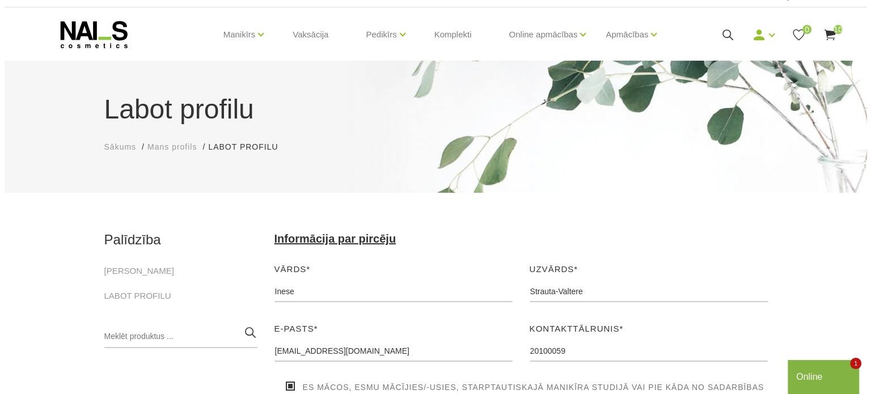
scroll to position [0, 0]
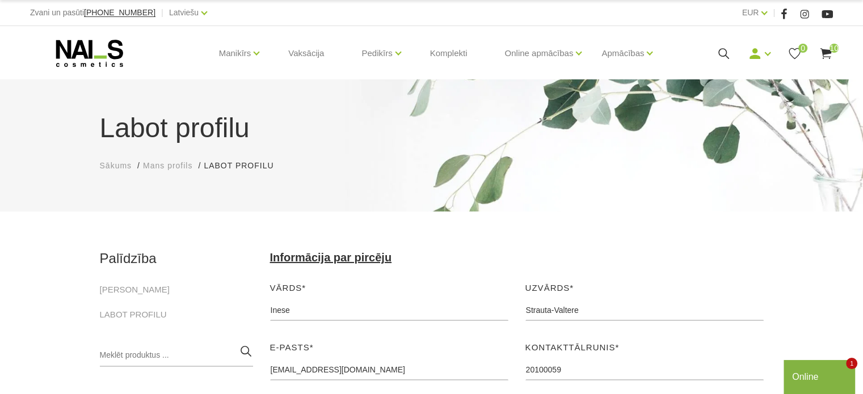
click at [835, 48] on span "10" at bounding box center [833, 48] width 9 height 9
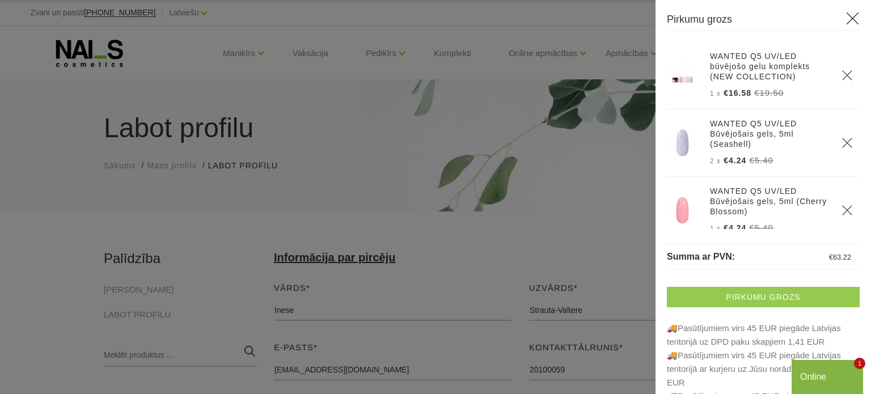
click at [744, 301] on link "Pirkumu grozs" at bounding box center [763, 297] width 193 height 20
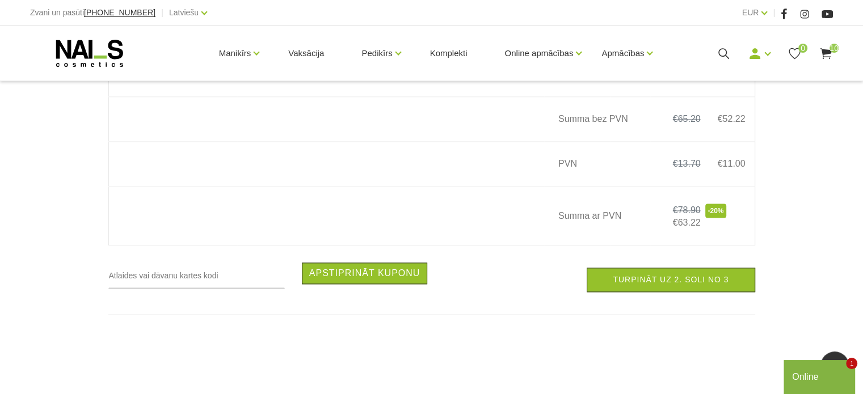
scroll to position [1475, 0]
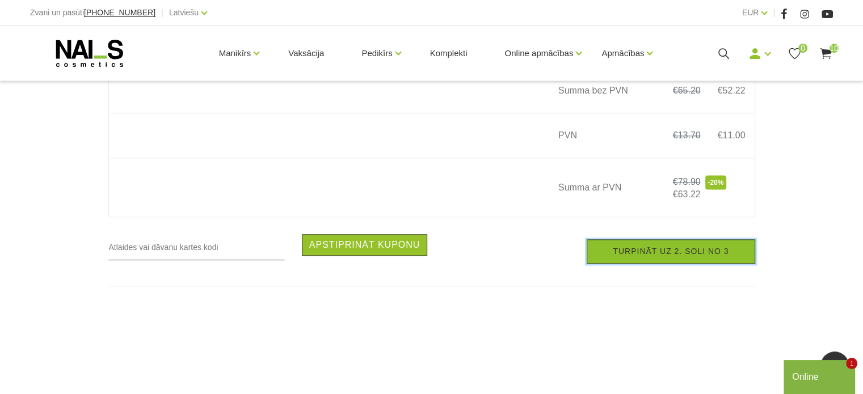
click at [681, 260] on link "Turpināt uz 2. soli no 3" at bounding box center [670, 251] width 168 height 24
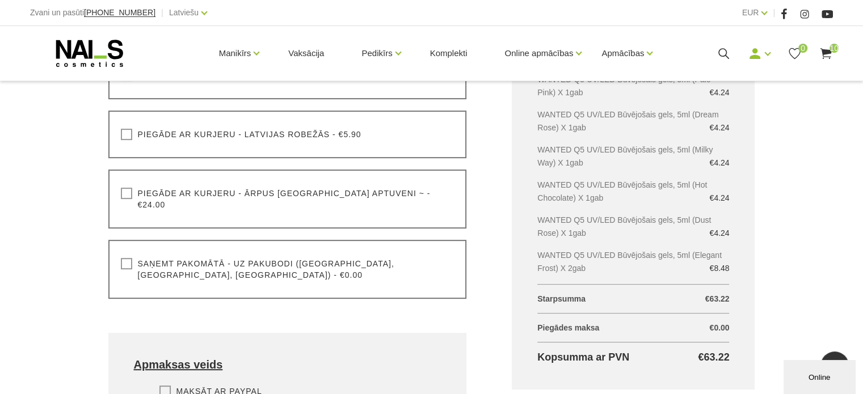
scroll to position [284, 0]
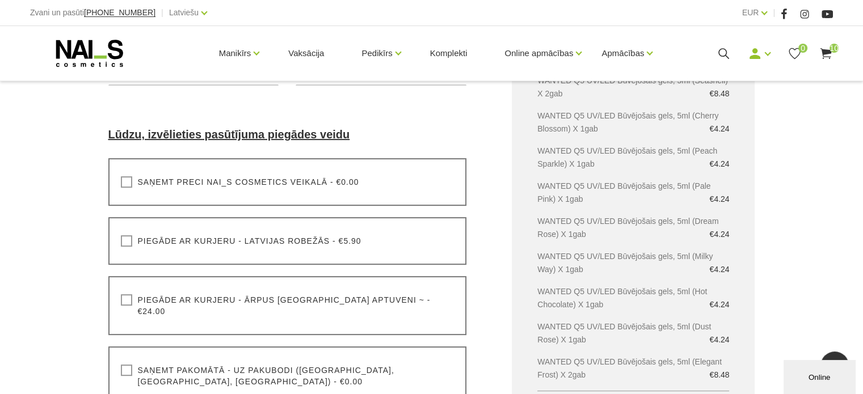
click at [126, 365] on label "Saņemt pakomātā - uz pakubodi ([GEOGRAPHIC_DATA], [GEOGRAPHIC_DATA], [GEOGRAPHI…" at bounding box center [288, 376] width 334 height 23
click at [0, 0] on input "Saņemt pakomātā - uz pakubodi ([GEOGRAPHIC_DATA], [GEOGRAPHIC_DATA], [GEOGRAPHI…" at bounding box center [0, 0] width 0 height 0
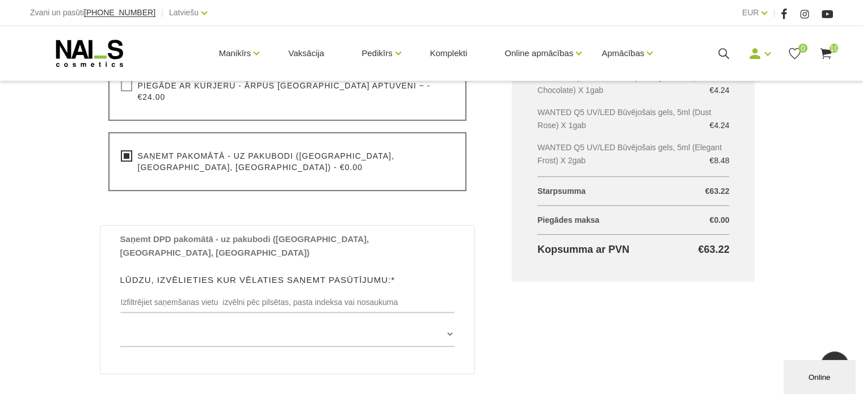
scroll to position [510, 0]
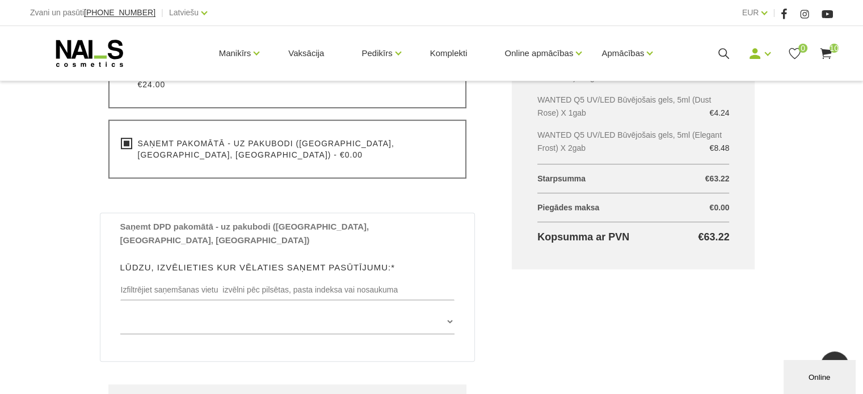
click at [160, 261] on label "Lūdzu, izvēlieties kur vēlaties saņemt pasūtījumu:*" at bounding box center [257, 268] width 275 height 14
click at [158, 279] on input "text" at bounding box center [287, 290] width 335 height 22
click at [166, 279] on input "text" at bounding box center [287, 290] width 335 height 22
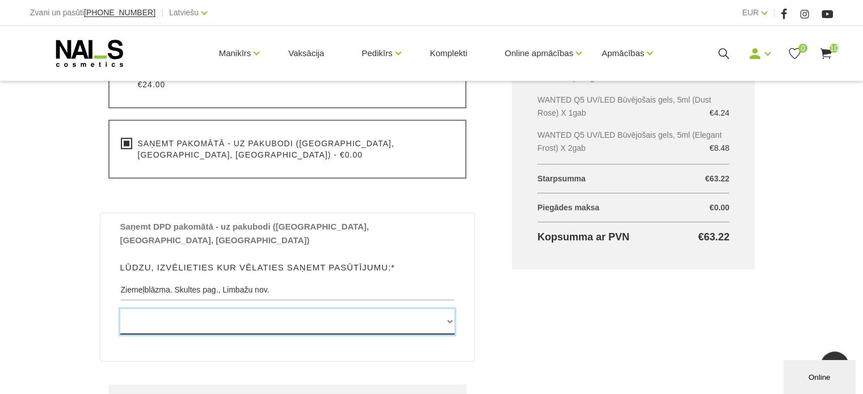
click at [446, 309] on select at bounding box center [287, 322] width 335 height 26
click at [354, 309] on select at bounding box center [287, 322] width 335 height 26
click at [252, 309] on select at bounding box center [287, 322] width 335 height 26
click at [390, 309] on select at bounding box center [287, 322] width 335 height 26
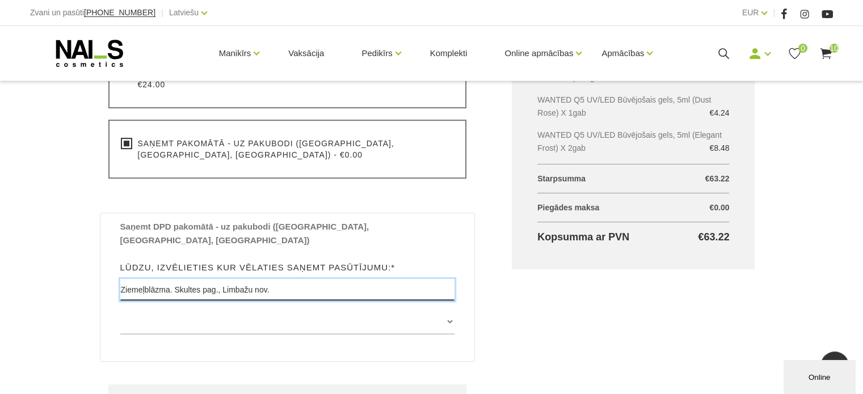
click at [288, 279] on input "Ziemeļblāzma. Skultes pag., Limbažu nov." at bounding box center [287, 290] width 335 height 22
drag, startPoint x: 273, startPoint y: 252, endPoint x: 231, endPoint y: 256, distance: 41.5
click at [231, 279] on input "Ziemeļblāzma. Skultes pag., Limbažu nov." at bounding box center [287, 290] width 335 height 22
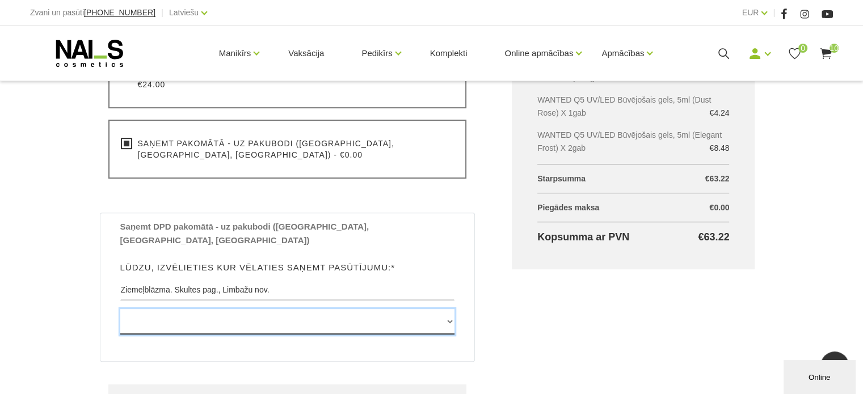
click at [287, 309] on select at bounding box center [287, 322] width 335 height 26
click at [311, 309] on select at bounding box center [287, 322] width 335 height 26
click at [308, 309] on select at bounding box center [287, 322] width 335 height 26
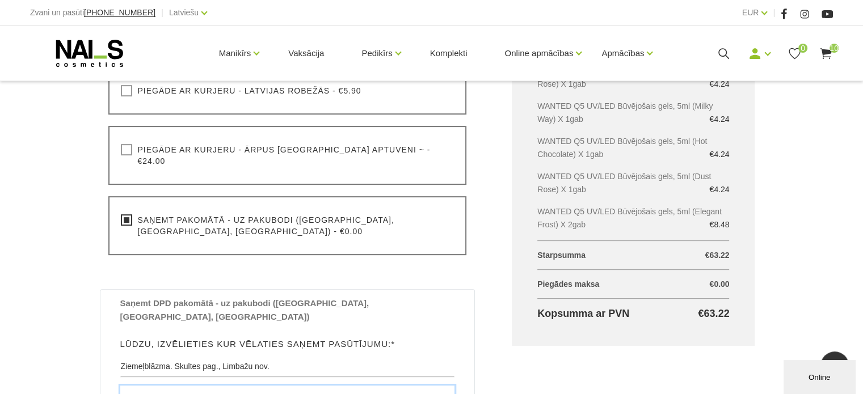
scroll to position [454, 0]
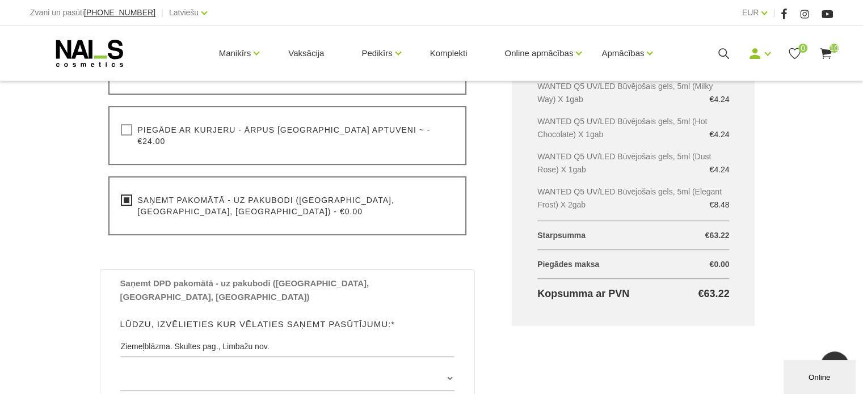
click at [189, 277] on div "Saņemt DPD pakomātā - uz pakubodi (Latvijā, Lietuvā, Igaunijā) Lūdzu, izvēlieti…" at bounding box center [288, 338] width 352 height 123
click at [118, 176] on div "Saņemt pakomātā - uz pakubodi (Latvija, Lietuva, Igaunija) - €0.00 Lūdzu, izvēl…" at bounding box center [287, 205] width 358 height 59
click at [125, 195] on label "Saņemt pakomātā - uz pakubodi (Latvija, Lietuva, Igaunija) - €0.00" at bounding box center [288, 206] width 334 height 23
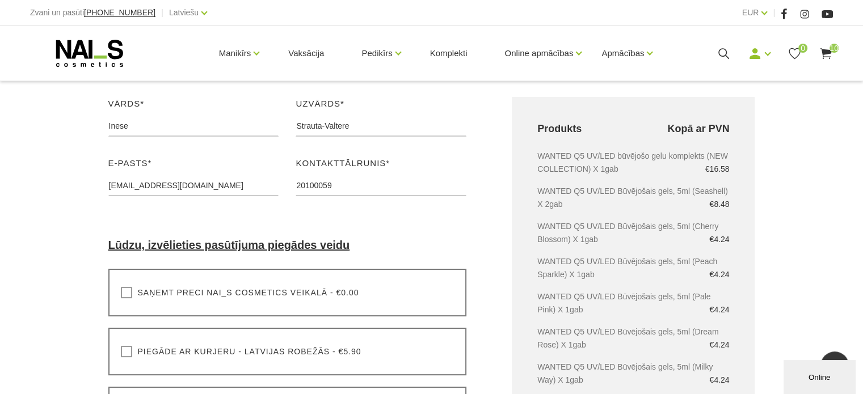
scroll to position [170, 0]
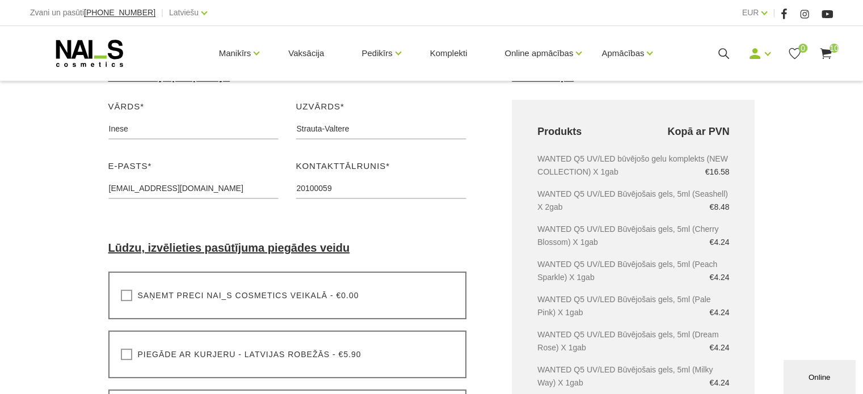
click at [225, 206] on div "E-pasts* strauta.valtere@gmail.com Lūdzu, ievadiet savu e-pasta adresi" at bounding box center [194, 183] width 188 height 48
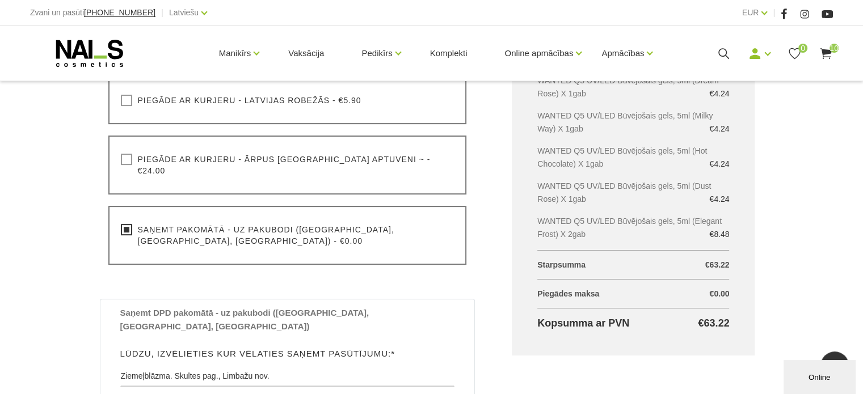
scroll to position [454, 0]
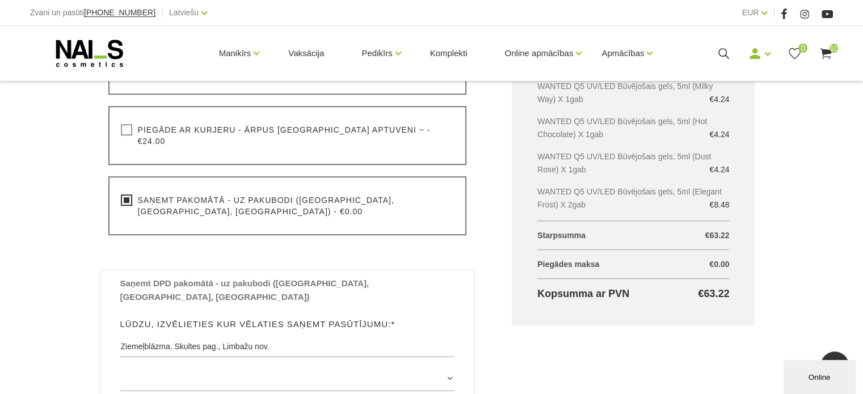
click at [42, 300] on div "Noformēt pirkumu Sākums Pirkumu grozs Noformēt pirkumu Noformēt pirkumu Lūdzu, …" at bounding box center [431, 110] width 863 height 1128
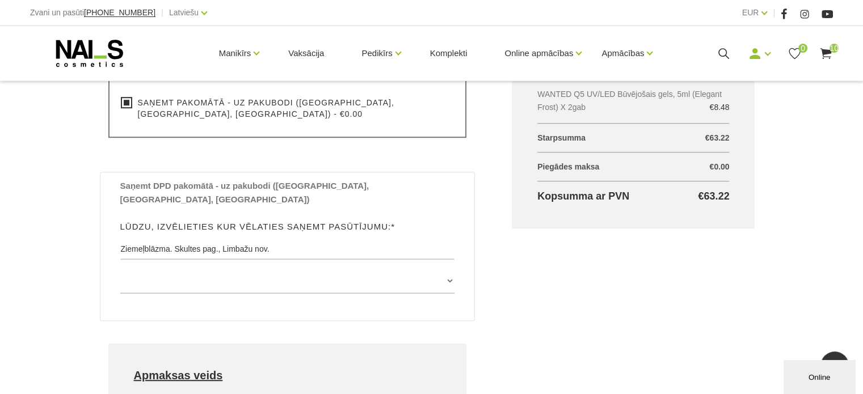
scroll to position [510, 0]
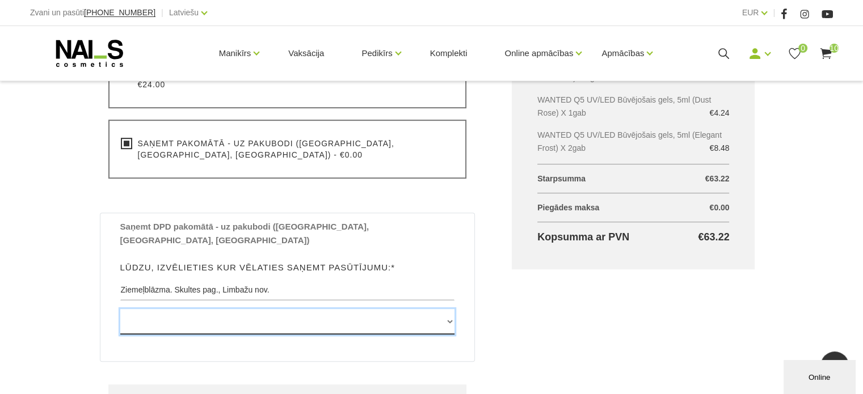
click at [305, 309] on select at bounding box center [287, 322] width 335 height 26
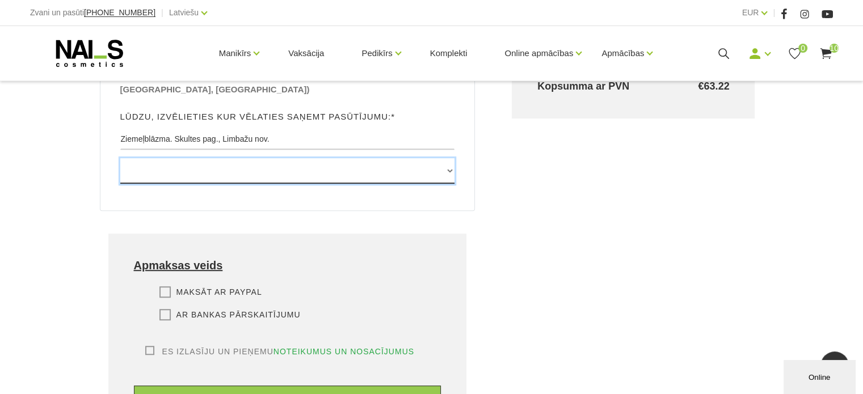
scroll to position [737, 0]
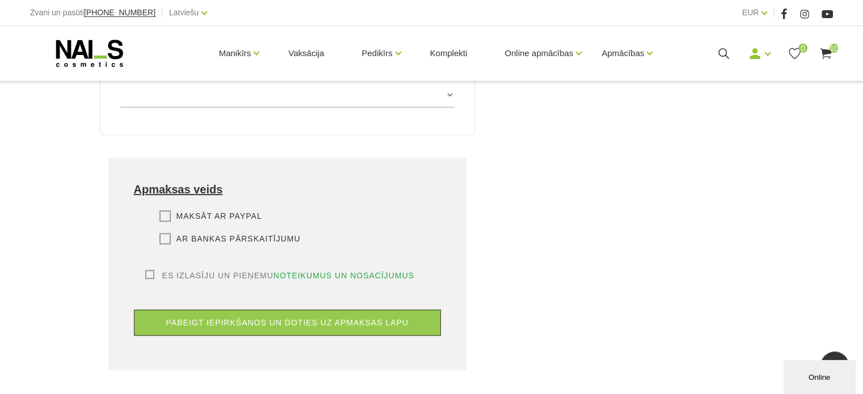
click at [164, 233] on label "Ar bankas pārskaitījumu" at bounding box center [229, 238] width 141 height 11
click at [0, 0] on input "Ar bankas pārskaitījumu" at bounding box center [0, 0] width 0 height 0
click at [145, 270] on label "Es izlasīju un pieņemu noteikumus un nosacījumus" at bounding box center [279, 275] width 269 height 11
click at [0, 0] on input "Es izlasīju un pieņemu noteikumus un nosacījumus" at bounding box center [0, 0] width 0 height 0
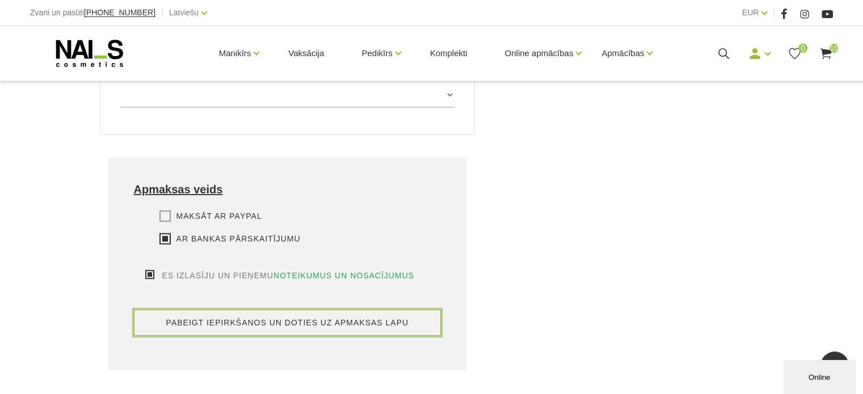
click at [267, 310] on button "pabeigt iepirkšanos un doties uz apmaksas lapu" at bounding box center [287, 323] width 307 height 26
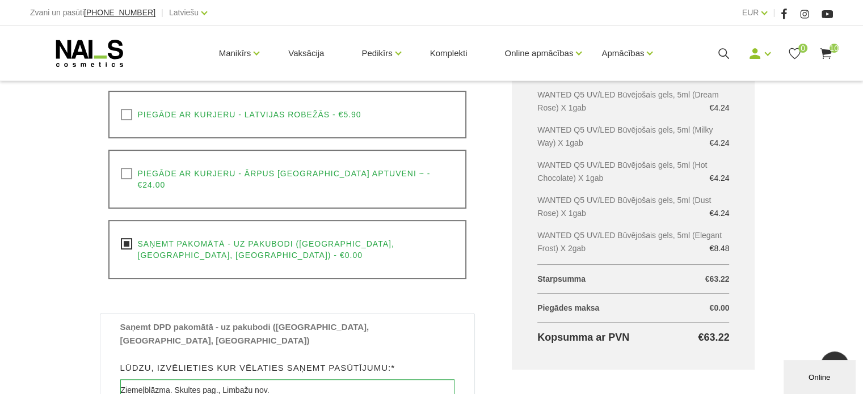
scroll to position [580, 0]
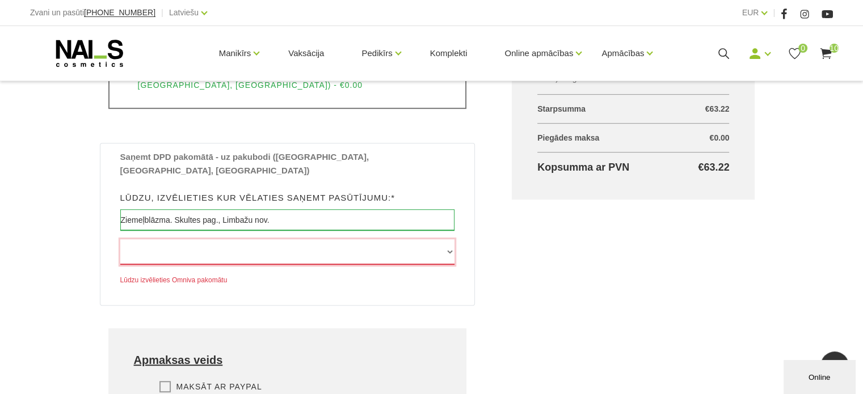
click at [220, 239] on select at bounding box center [287, 252] width 335 height 26
click at [231, 239] on select at bounding box center [287, 252] width 335 height 26
click at [822, 369] on button "Online" at bounding box center [818, 377] width 71 height 34
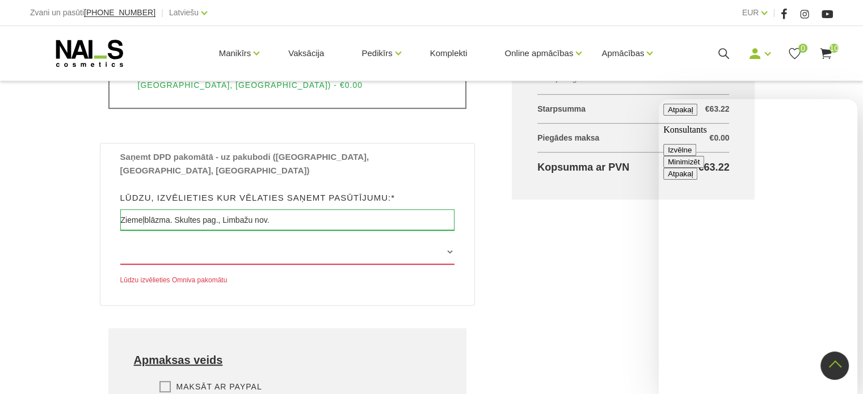
click at [704, 156] on button "Minimizēt" at bounding box center [683, 162] width 41 height 12
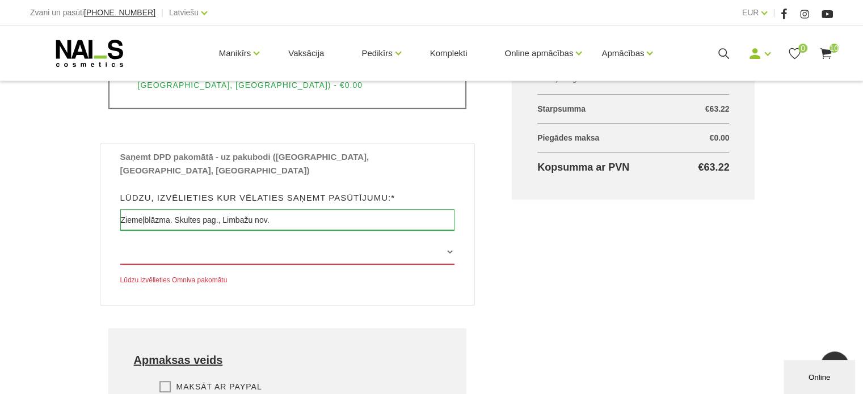
click at [154, 242] on div "Lūdzu izvēlieties Omniva pakomātu" at bounding box center [287, 263] width 335 height 48
click at [181, 239] on select at bounding box center [287, 252] width 335 height 26
click at [184, 239] on select at bounding box center [287, 252] width 335 height 26
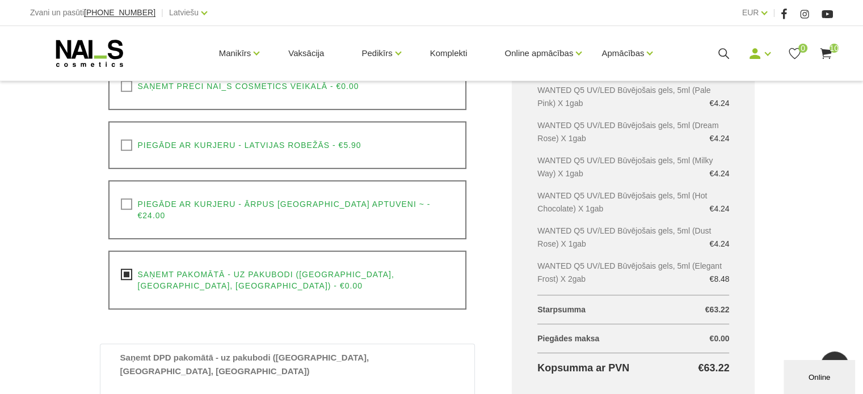
scroll to position [353, 0]
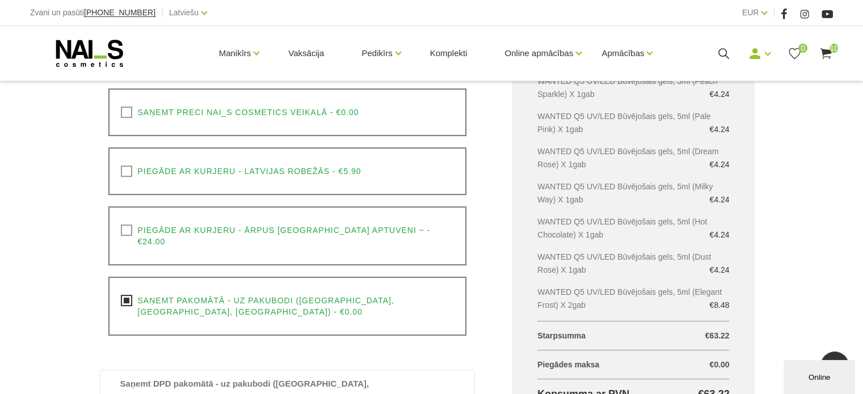
click at [125, 295] on label "Saņemt pakomātā - uz pakubodi (Latvija, Lietuva, Igaunija) - €0.00" at bounding box center [288, 306] width 334 height 23
click at [0, 0] on input "Saņemt pakomātā - uz pakubodi (Latvija, Lietuva, Igaunija) - €0.00" at bounding box center [0, 0] width 0 height 0
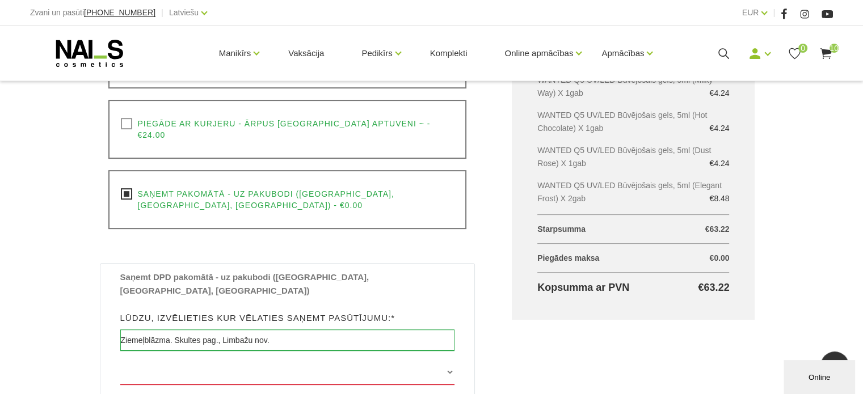
scroll to position [467, 0]
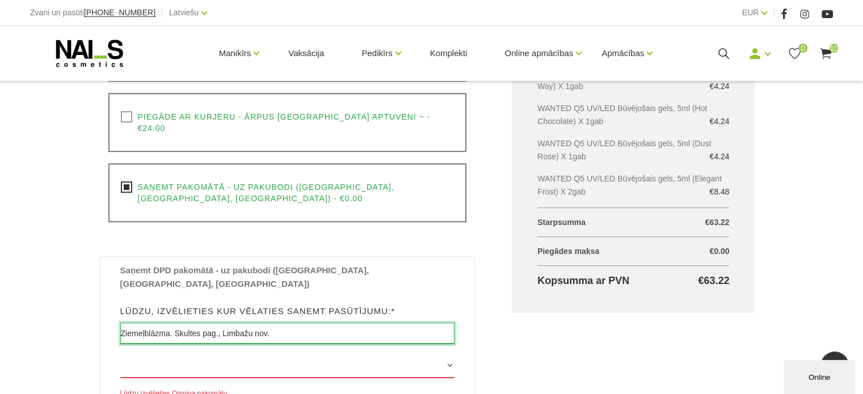
click at [265, 323] on input "Ziemeļblāzma. Skultes pag., Limbažu nov." at bounding box center [287, 334] width 335 height 22
drag, startPoint x: 267, startPoint y: 296, endPoint x: 104, endPoint y: 303, distance: 162.4
click at [104, 303] on div "Saņemt DPD pakomātā - uz pakubodi (Latvijā, Lietuvā, Igaunijā) Lūdzu, izvēlieti…" at bounding box center [287, 337] width 375 height 163
click at [428, 264] on div "Saņemt DPD pakomātā - uz pakubodi (Latvijā, Lietuvā, Igaunijā) Lūdzu, izvēlieti…" at bounding box center [288, 332] width 352 height 137
click at [291, 323] on input "Ziemeļblāzma. Skultes pag., Limbažu nov." at bounding box center [287, 334] width 335 height 22
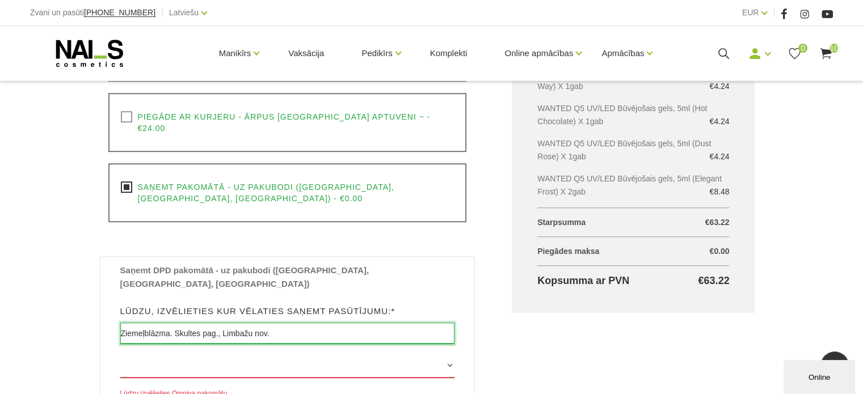
drag, startPoint x: 291, startPoint y: 302, endPoint x: 116, endPoint y: 310, distance: 175.4
click at [116, 310] on div "Saņemt DPD pakomātā - uz pakubodi (Latvijā, Lietuvā, Igaunijā) Lūdzu, izvēlieti…" at bounding box center [288, 332] width 352 height 137
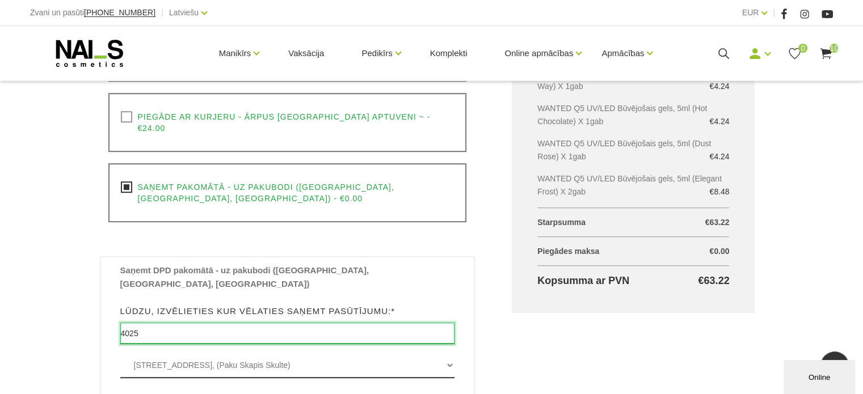
type input "4025"
click at [163, 353] on select "[STREET_ADDRESS], (Paku Skapis Skulte)" at bounding box center [287, 366] width 335 height 26
click at [120, 353] on select "[STREET_ADDRESS], (Paku Skapis Skulte)" at bounding box center [287, 366] width 335 height 26
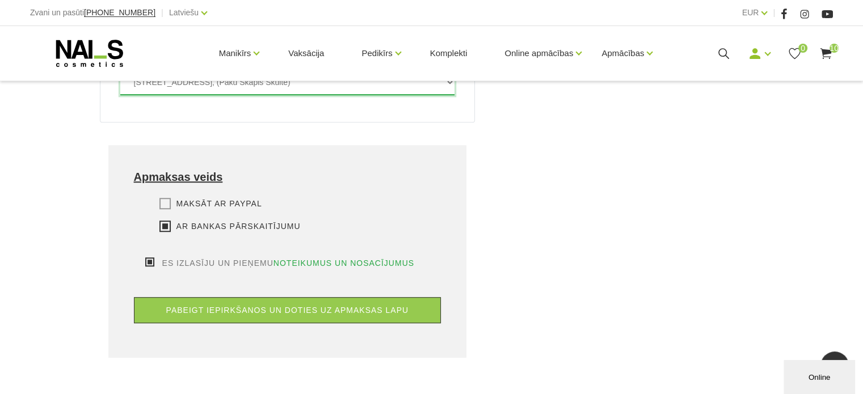
scroll to position [750, 0]
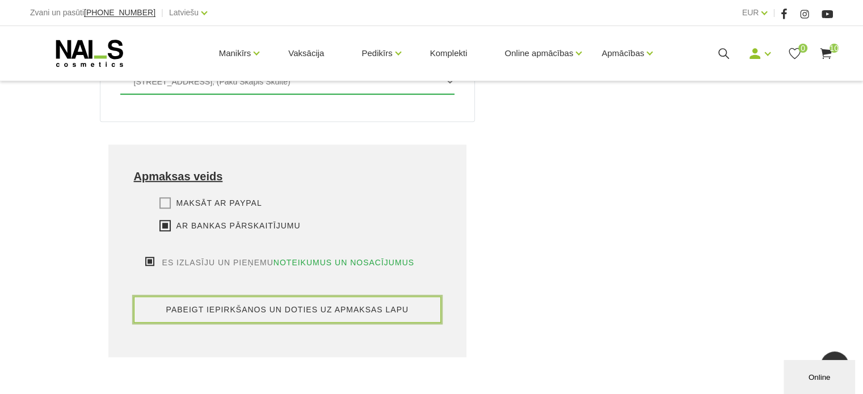
click at [360, 297] on button "pabeigt iepirkšanos un doties uz apmaksas lapu" at bounding box center [287, 310] width 307 height 26
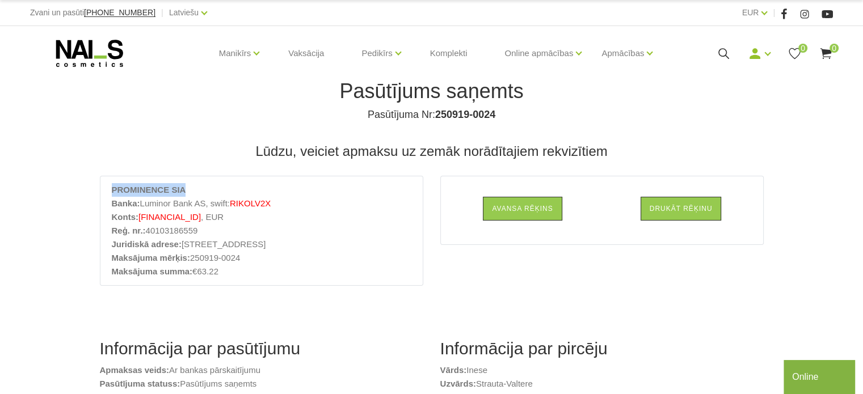
drag, startPoint x: 111, startPoint y: 189, endPoint x: 187, endPoint y: 192, distance: 76.1
click at [187, 192] on li "PROMINENCE SIA" at bounding box center [261, 190] width 299 height 14
copy strong "PROMINENCE SIA"
click at [315, 210] on li "Konts: [FINANCIAL_ID] , EUR" at bounding box center [261, 217] width 299 height 14
drag, startPoint x: 138, startPoint y: 219, endPoint x: 235, endPoint y: 221, distance: 97.0
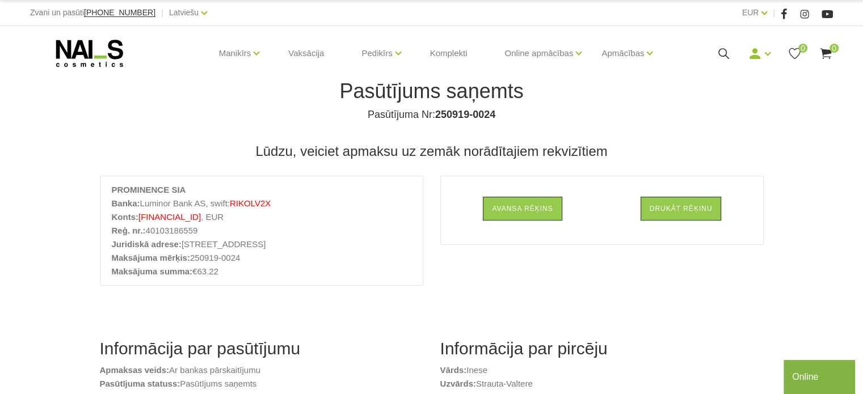
click at [235, 221] on li "Konts: [FINANCIAL_ID] , EUR" at bounding box center [261, 217] width 299 height 14
copy span "[FINANCIAL_ID]"
click at [331, 173] on div "Lūdzu, veiciet apmaksu uz zemāk norādītajiem rekvizītiem PROMINENCE SIA Banka: …" at bounding box center [431, 222] width 681 height 158
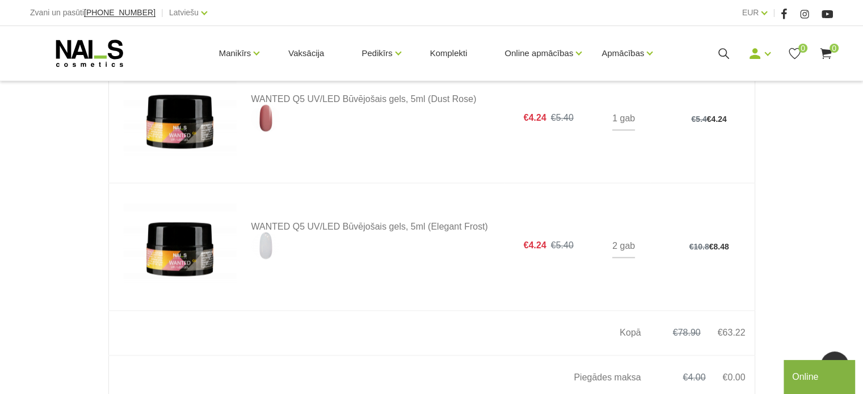
scroll to position [1702, 0]
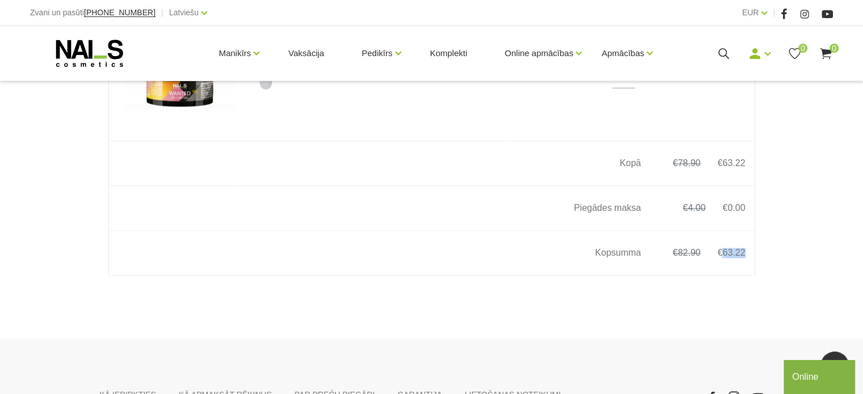
drag, startPoint x: 723, startPoint y: 269, endPoint x: 744, endPoint y: 270, distance: 21.6
click at [744, 258] on span "€ 63.22" at bounding box center [731, 253] width 45 height 10
copy span "63.22"
click at [753, 158] on td "€ 78.90 € 63.22" at bounding box center [702, 163] width 104 height 45
click at [529, 231] on td "Piegādes maksa" at bounding box center [577, 208] width 146 height 45
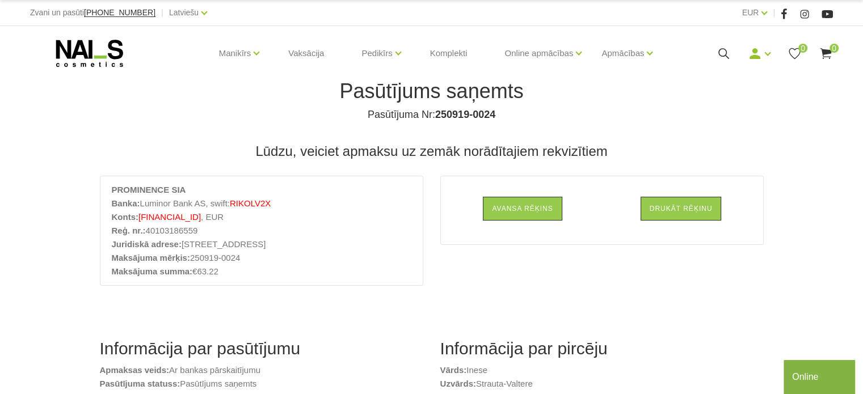
scroll to position [0, 0]
drag, startPoint x: 366, startPoint y: 115, endPoint x: 496, endPoint y: 113, distance: 129.3
click at [496, 113] on h4 "Pasūtījuma Nr: 250919-0024" at bounding box center [431, 115] width 647 height 14
copy h4 "Pasūtījuma Nr: 250919-0024"
click at [543, 105] on div "Pasūtījums saņemts Pasūtījuma Nr: 250919-0024" at bounding box center [432, 102] width 664 height 47
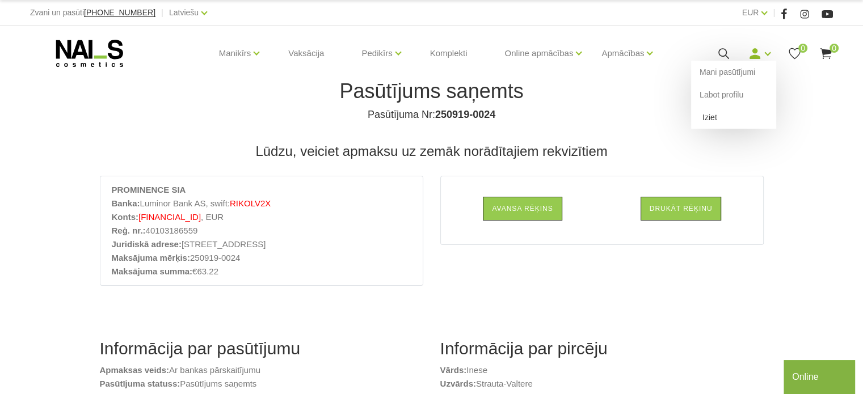
click at [724, 117] on link "Iziet" at bounding box center [733, 117] width 85 height 23
